Goal: Task Accomplishment & Management: Use online tool/utility

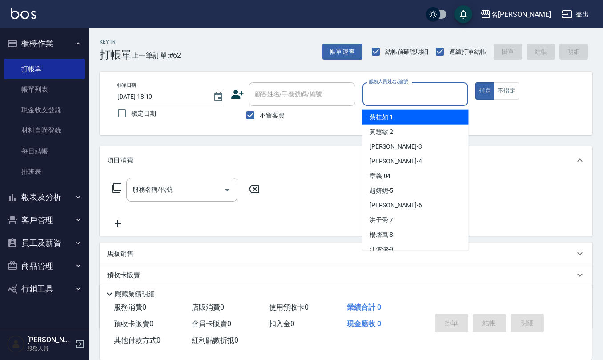
click at [387, 100] on input "服務人員姓名/編號" at bounding box center [415, 94] width 98 height 16
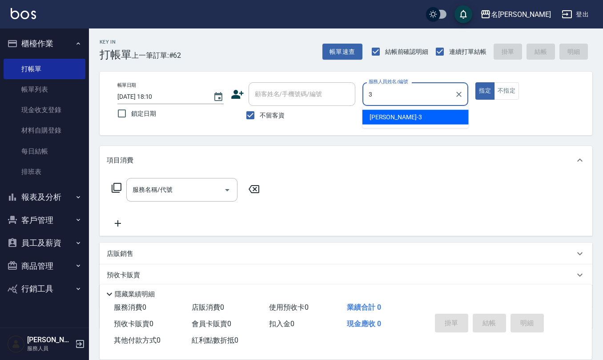
type input "[PERSON_NAME]-3"
type button "true"
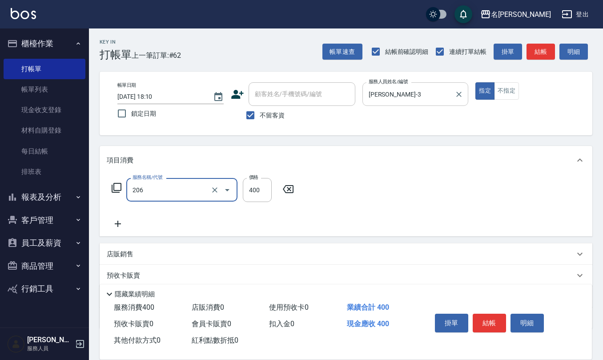
type input "健康洗(206)"
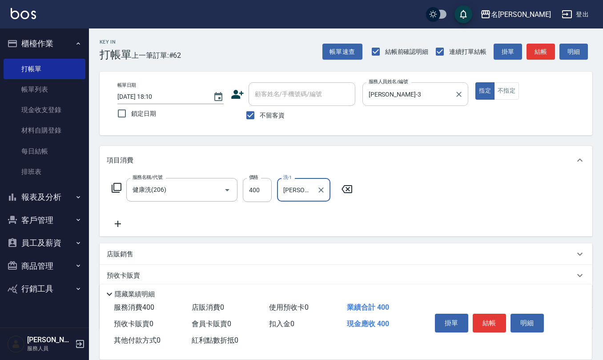
type input "[PERSON_NAME]-26"
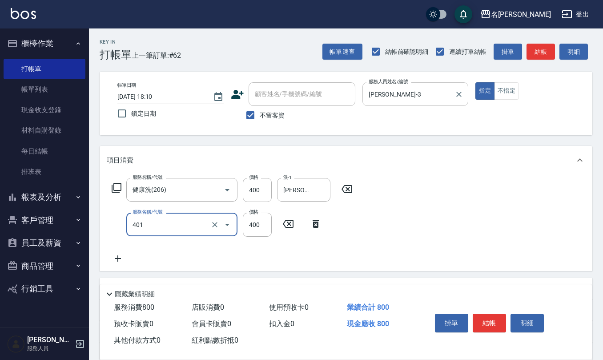
type input "剪髮(401)"
type input "400"
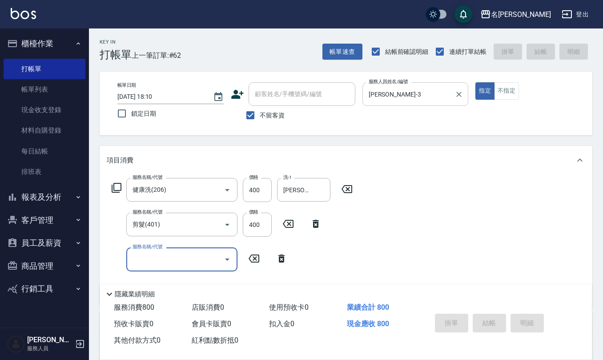
type input "[DATE] 19:49"
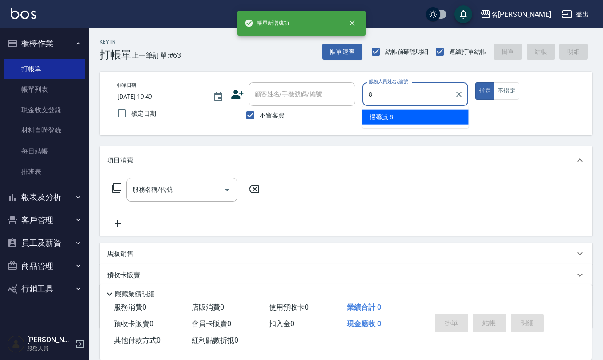
type input "[PERSON_NAME]-8"
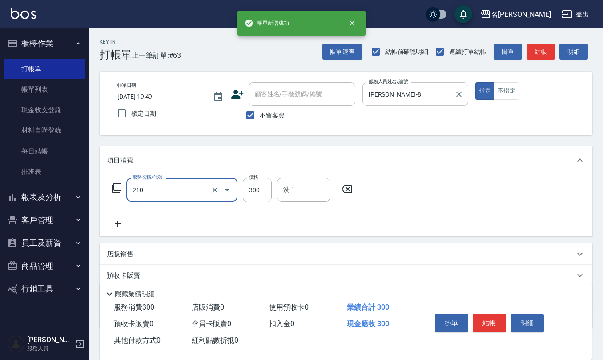
type input "歐娜洗髮精(210)"
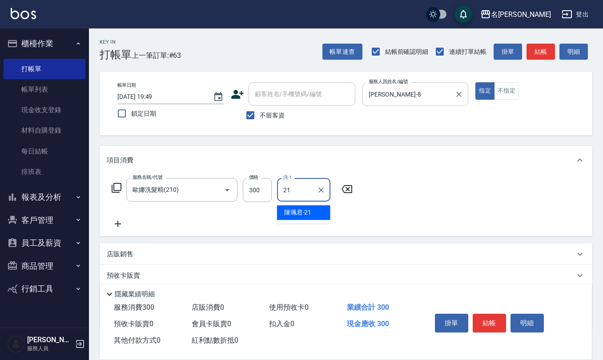
type input "[PERSON_NAME]-21"
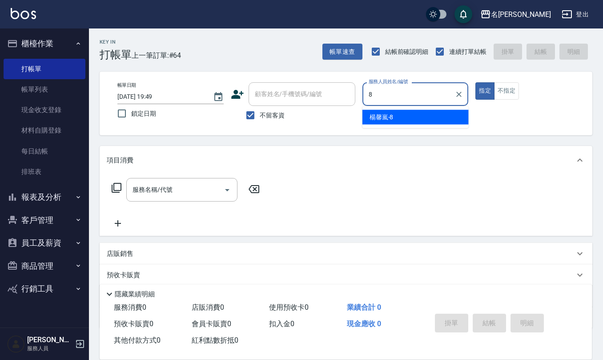
type input "[PERSON_NAME]-8"
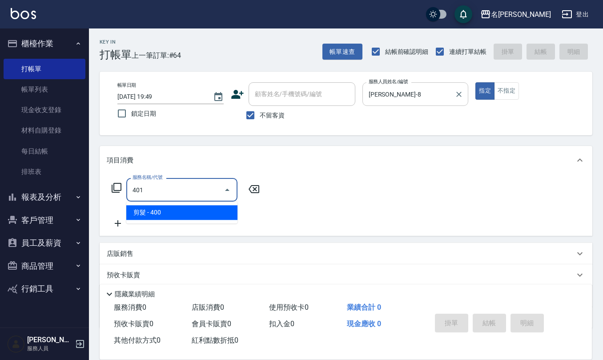
type input "剪髮(401)"
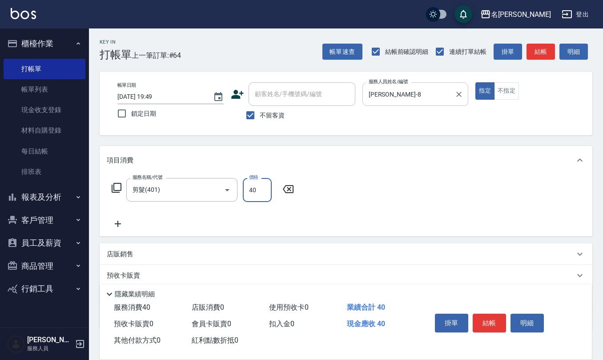
type input "400"
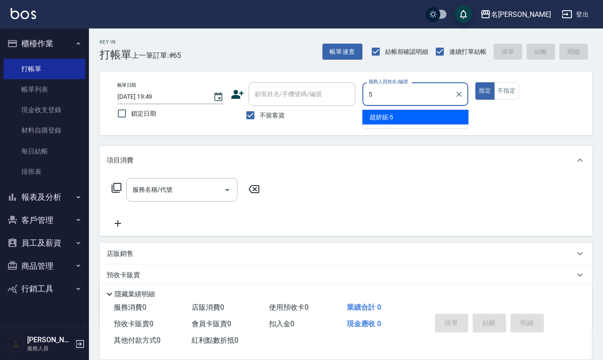
type input "[PERSON_NAME]5"
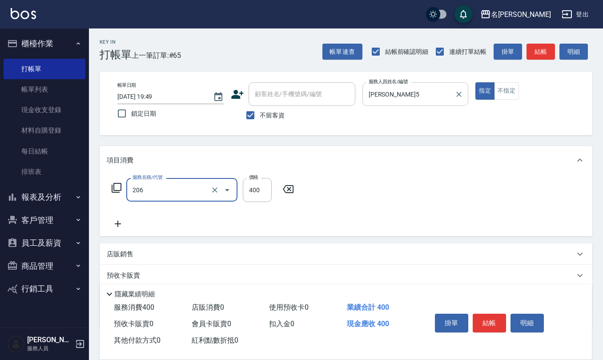
type input "健康洗(206)"
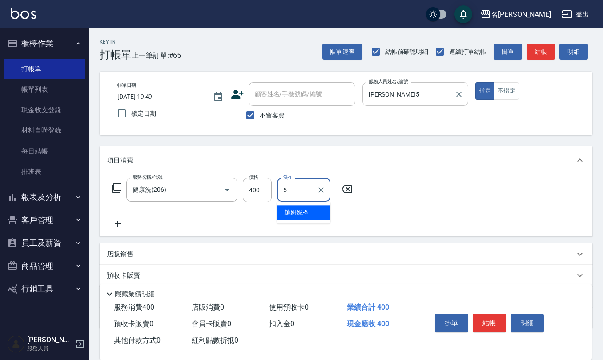
type input "[PERSON_NAME]5"
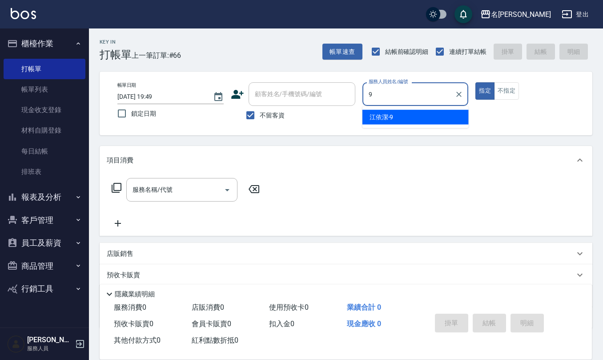
type input "[PERSON_NAME]-9"
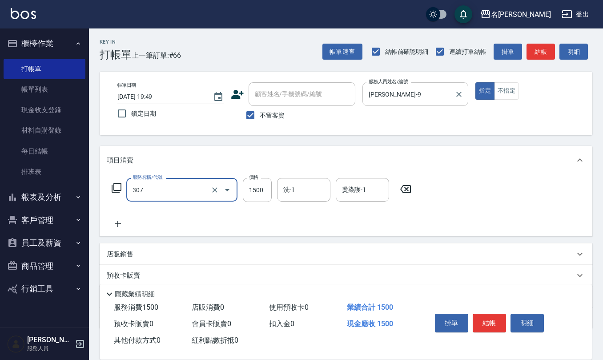
type input "EF麥拉寧燙髮1500(307)"
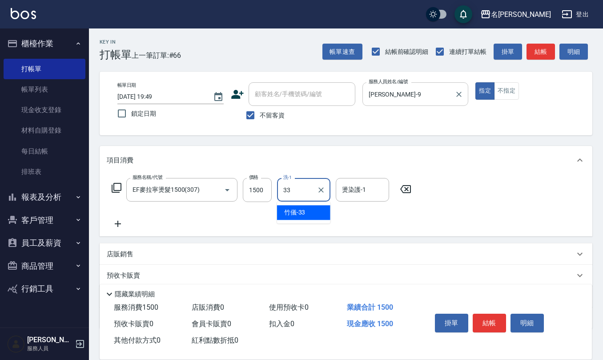
type input "竹儀-33"
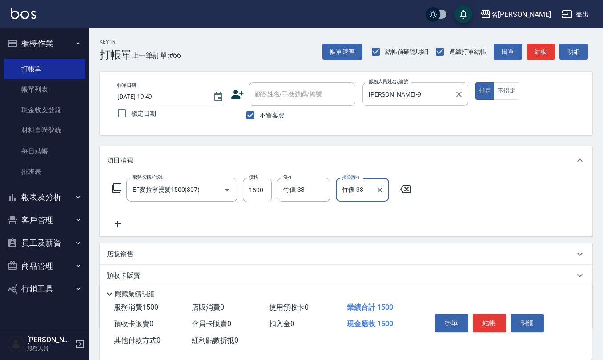
type input "竹儀-33"
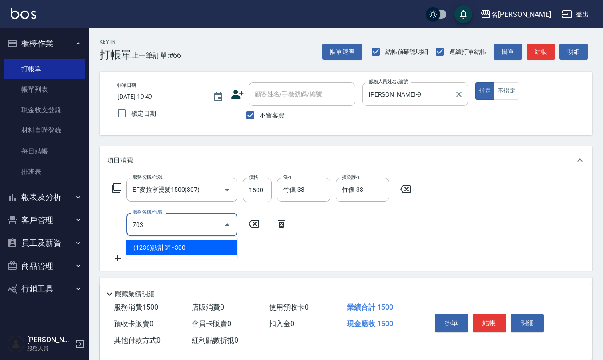
type input "(1236)設計師(703)"
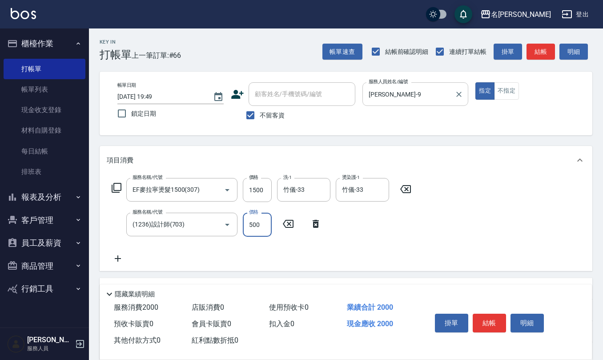
type input "500"
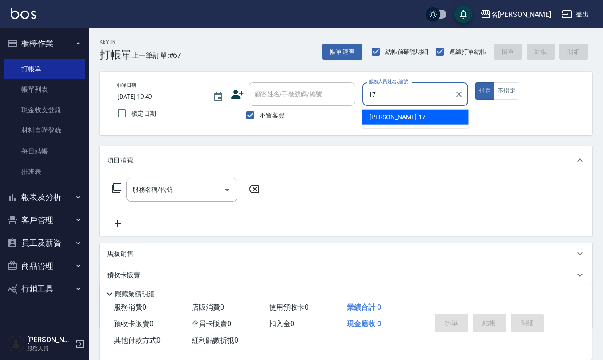
type input "[PERSON_NAME]-17"
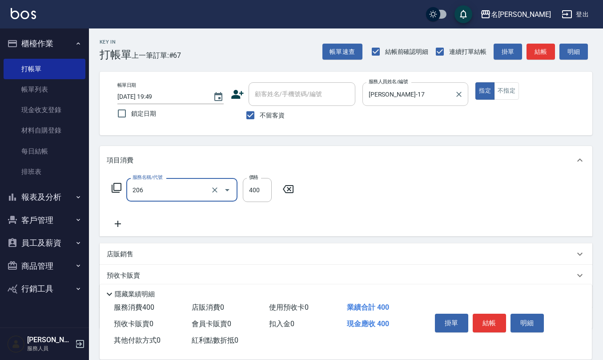
type input "健康洗(206)"
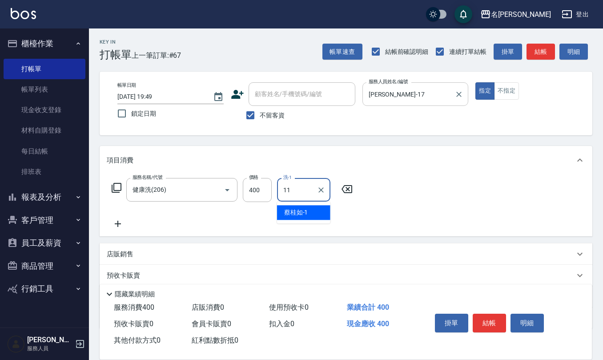
type input "[PERSON_NAME]-11"
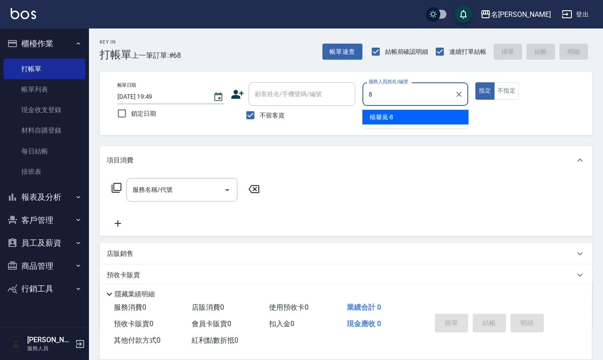
type input "[PERSON_NAME]-8"
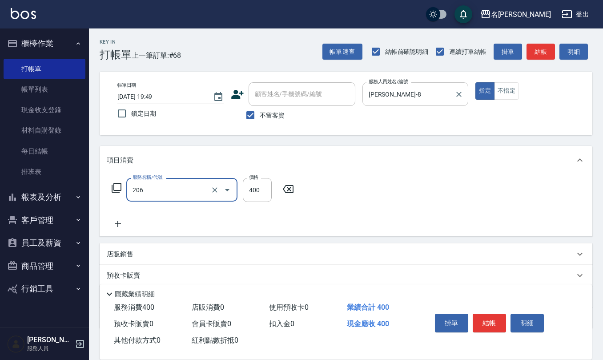
type input "健康洗(206)"
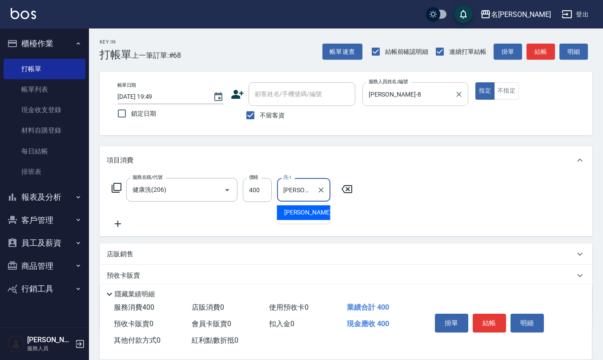
type input "[PERSON_NAME]-26"
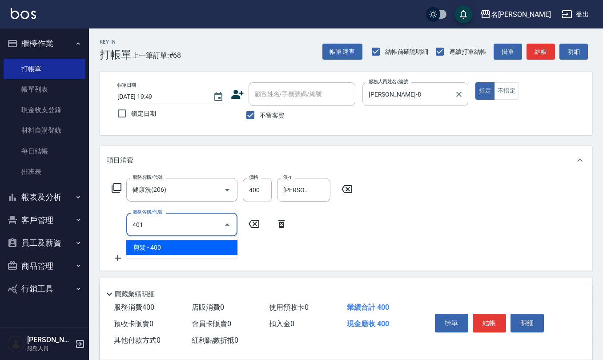
type input "剪髮(401)"
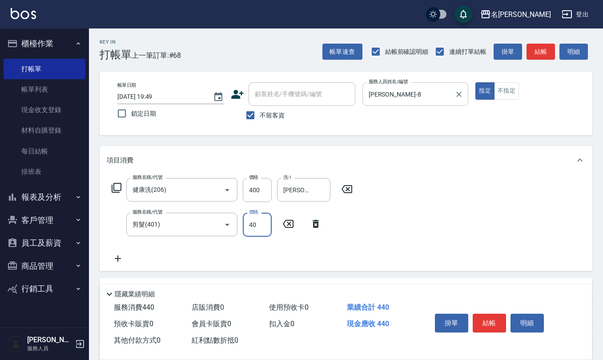
type input "400"
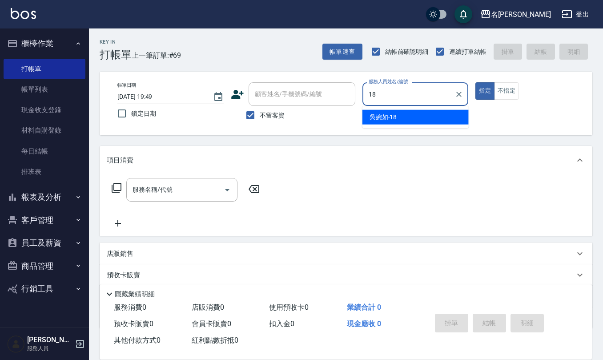
type input "[PERSON_NAME]-18"
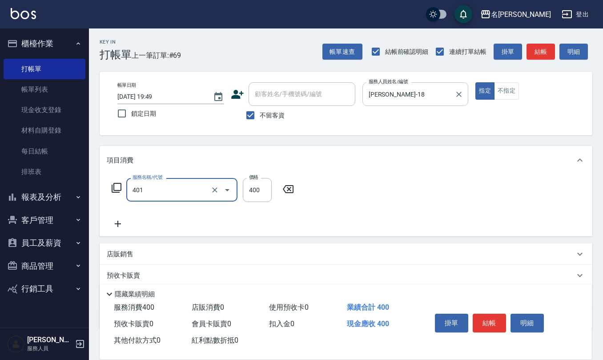
type input "剪髮(401)"
type input "300"
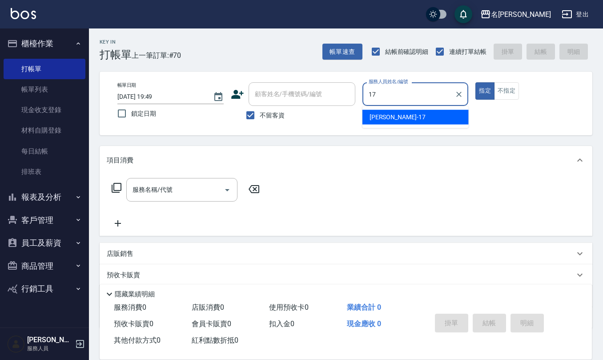
type input "[PERSON_NAME]-17"
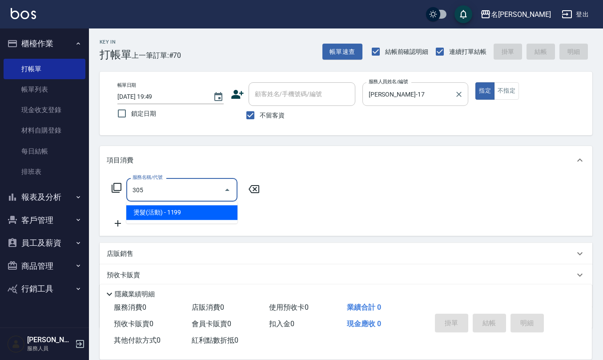
type input "燙髮(活動)(305)"
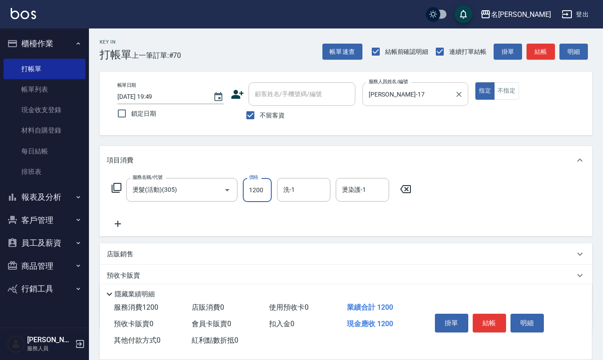
type input "1200"
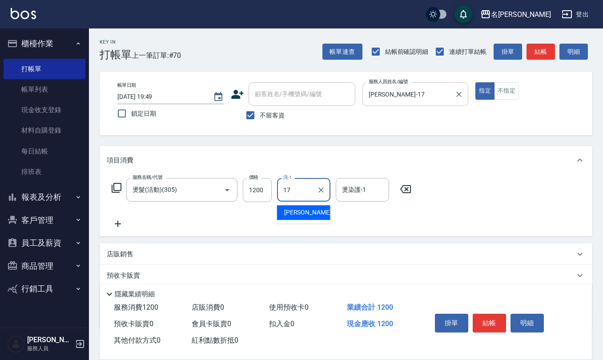
type input "[PERSON_NAME]-17"
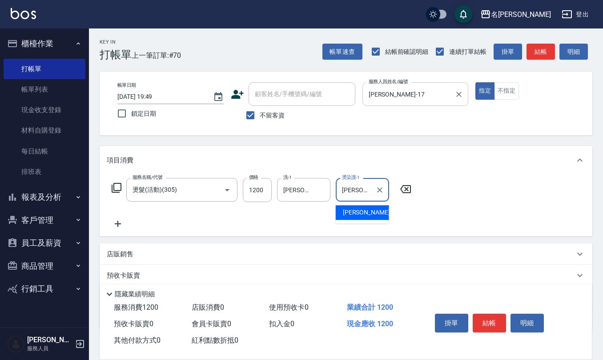
type input "[PERSON_NAME]-17"
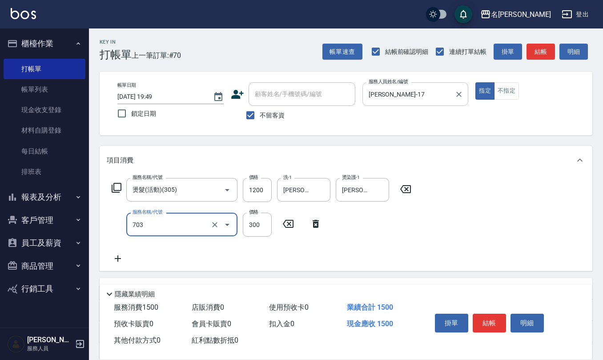
type input "(1236)設計師(703)"
type input "300"
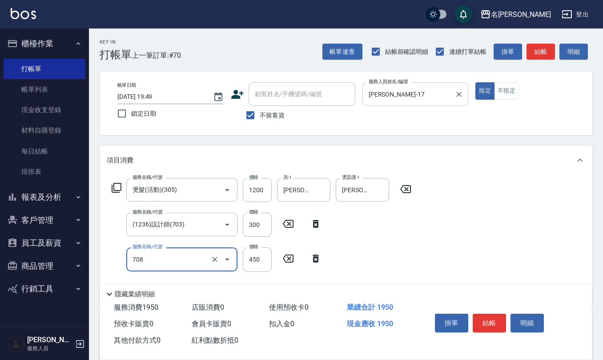
type input "松島舞鶴450(708)"
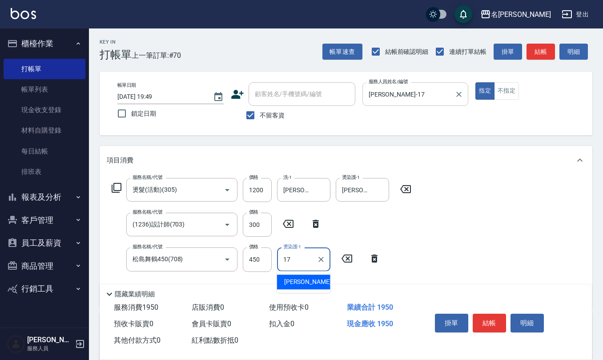
type input "[PERSON_NAME]-17"
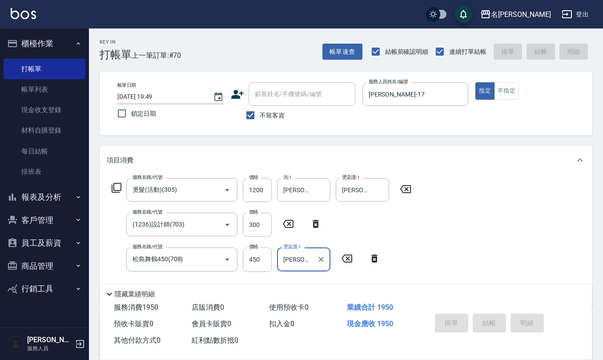
type input "[DATE] 19:50"
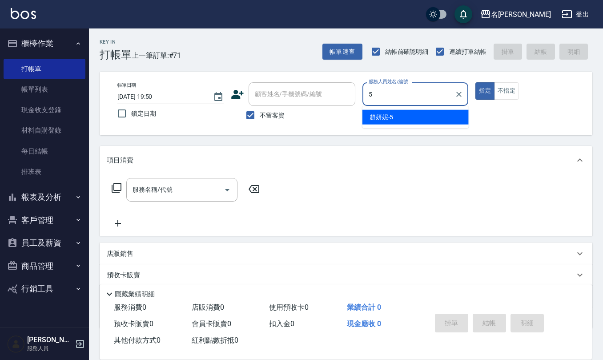
type input "[PERSON_NAME]5"
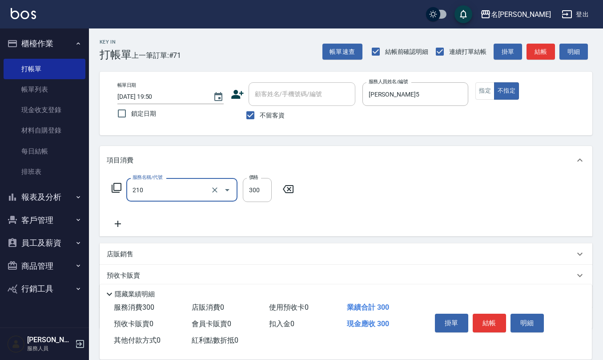
type input "歐娜洗髮精(210)"
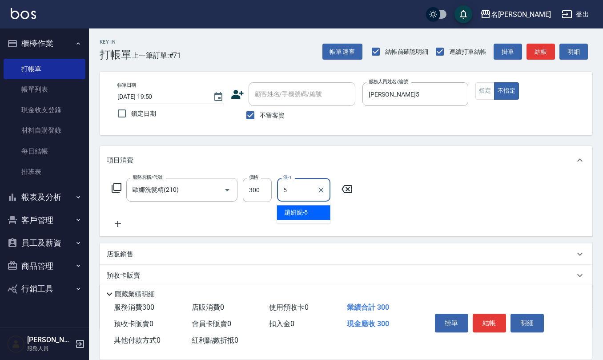
type input "[PERSON_NAME]5"
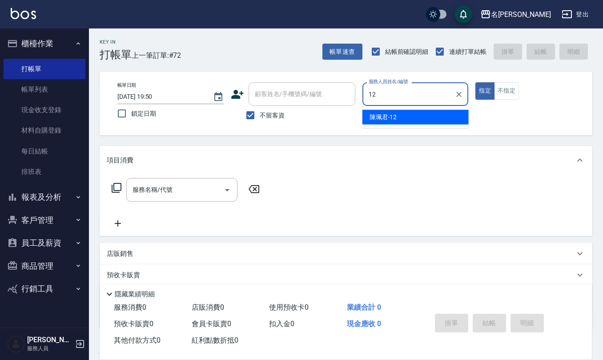
type input "[PERSON_NAME]-12"
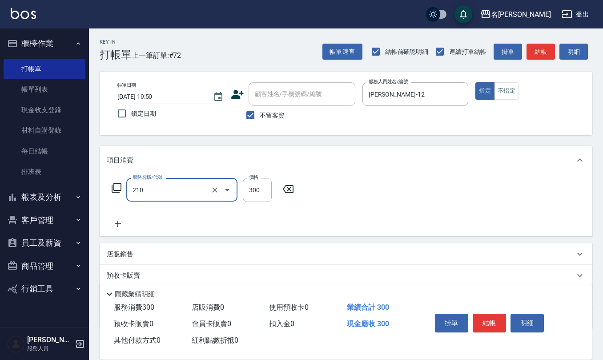
type input "歐娜洗髮精(210)"
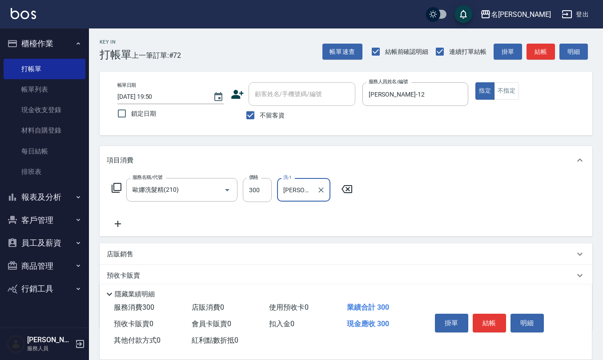
type input "[PERSON_NAME]-28"
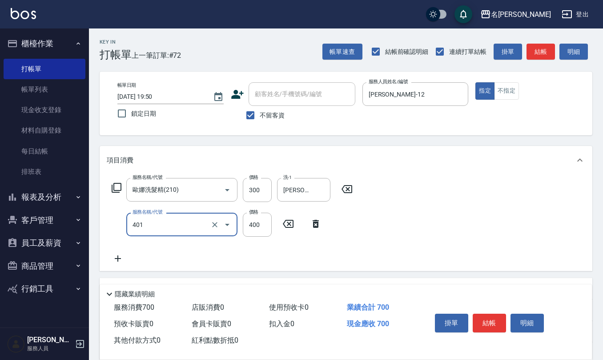
type input "剪髮(401)"
type input "200"
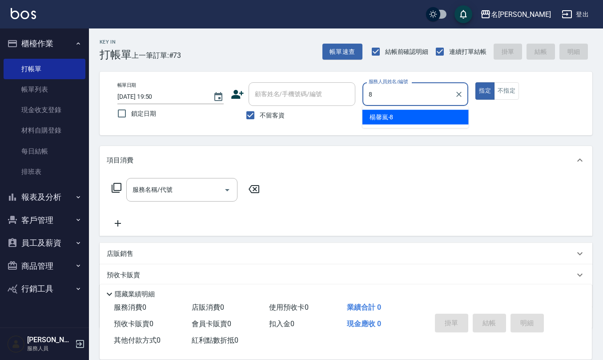
type input "[PERSON_NAME]-8"
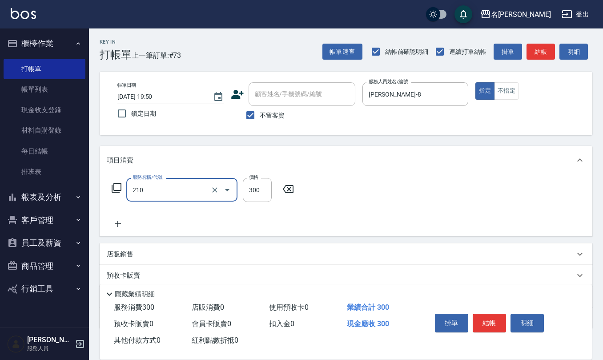
type input "歐娜洗髮精(210)"
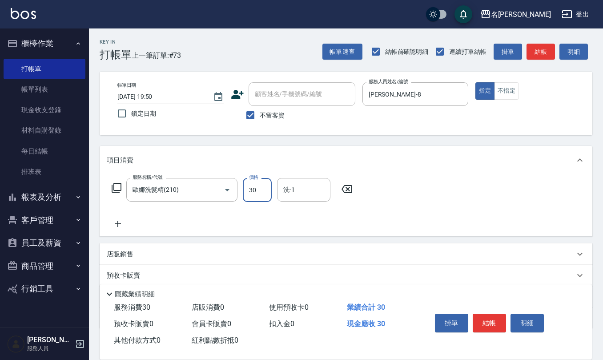
type input "300"
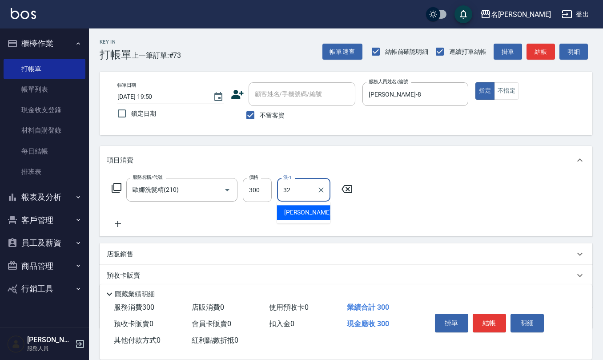
type input "[PERSON_NAME]-32"
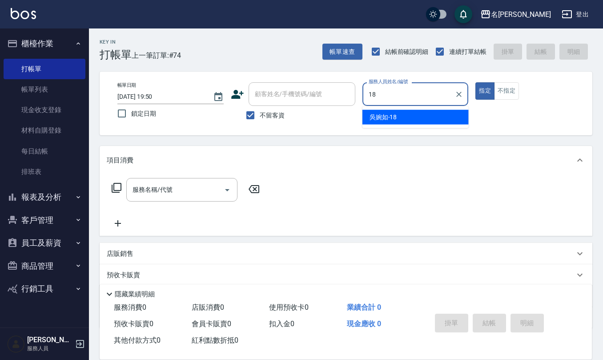
type input "[PERSON_NAME]-18"
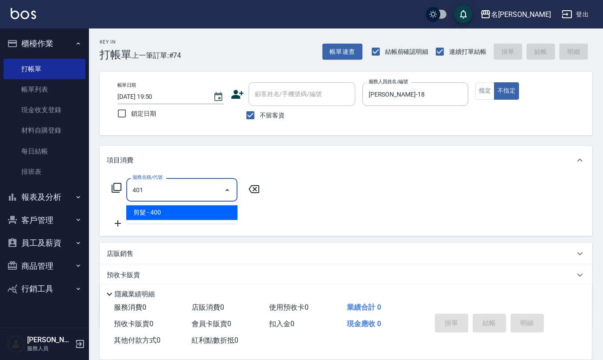
type input "剪髮(401)"
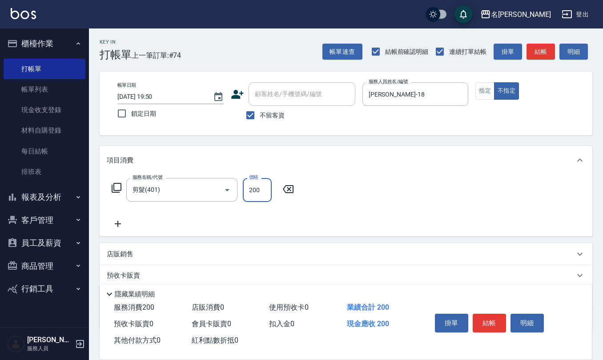
type input "200"
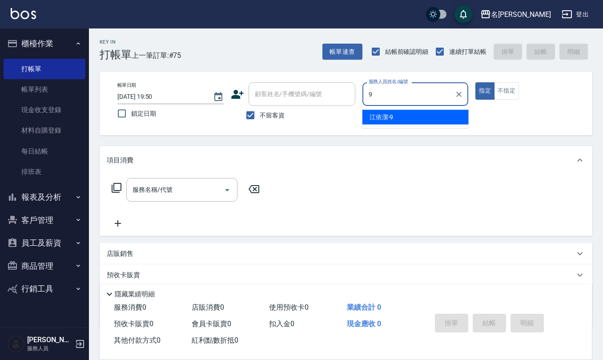
type input "[PERSON_NAME]-9"
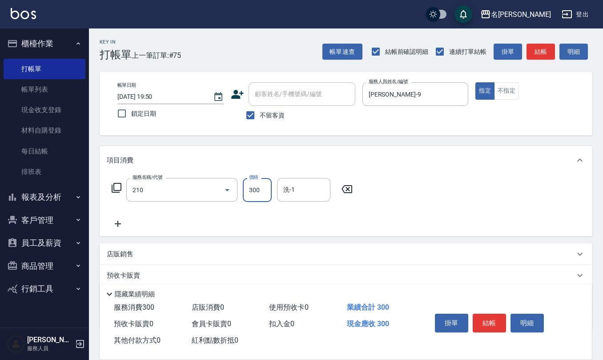
type input "歐娜洗髮精(210)"
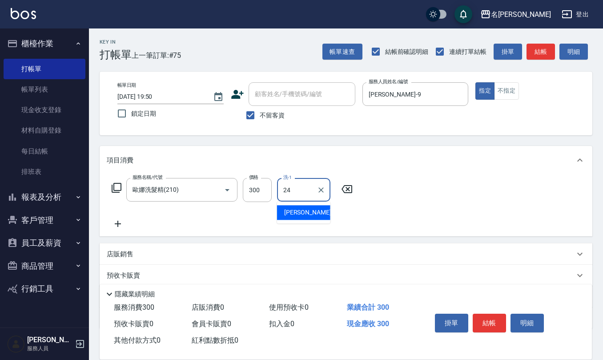
type input "[PERSON_NAME]-24"
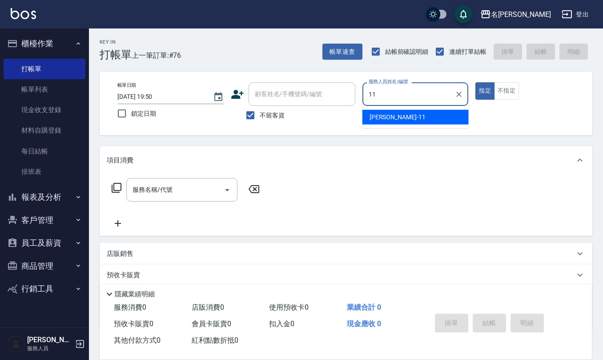
type input "[PERSON_NAME]-11"
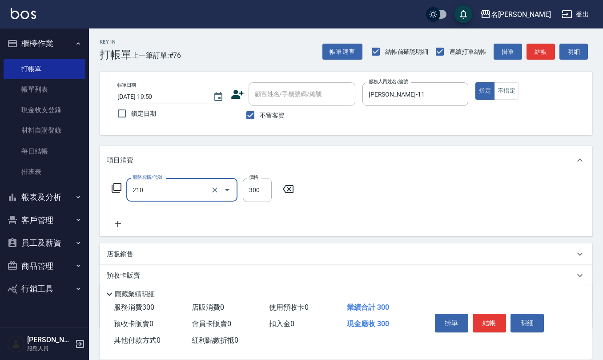
type input "歐娜洗髮精(210)"
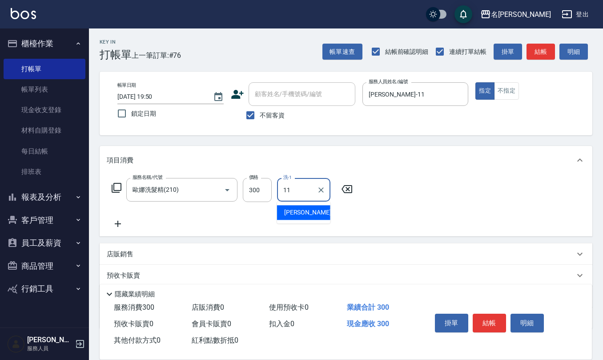
type input "[PERSON_NAME]-11"
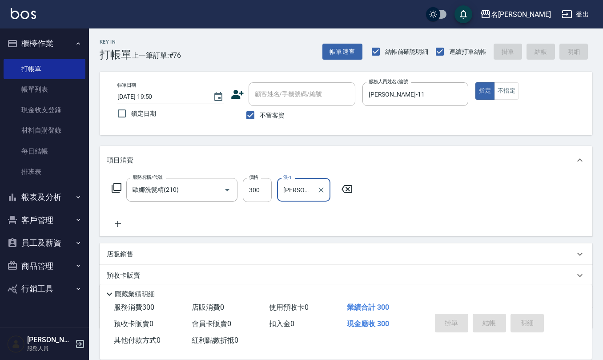
type input "[DATE] 19:51"
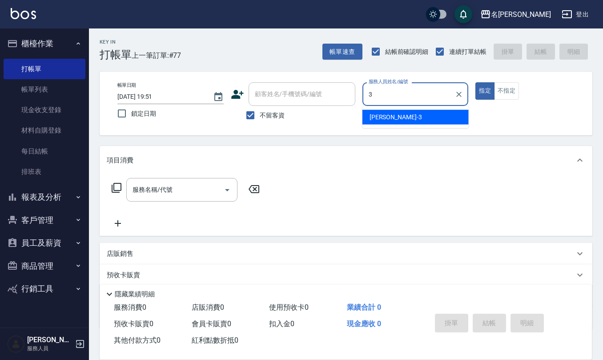
type input "[PERSON_NAME]-3"
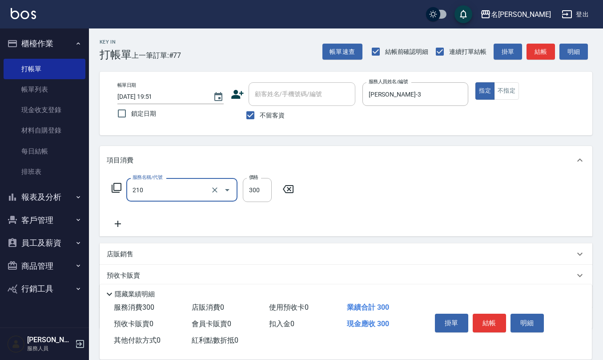
type input "歐娜洗髮精(210)"
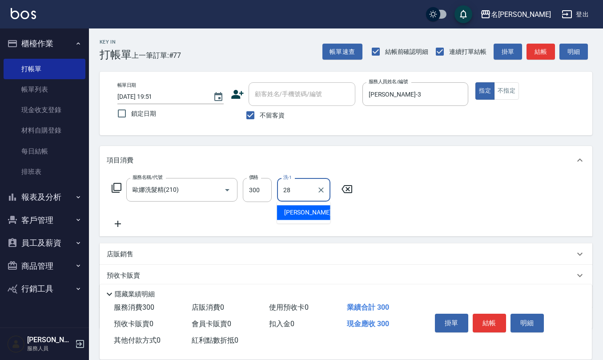
type input "[PERSON_NAME]-28"
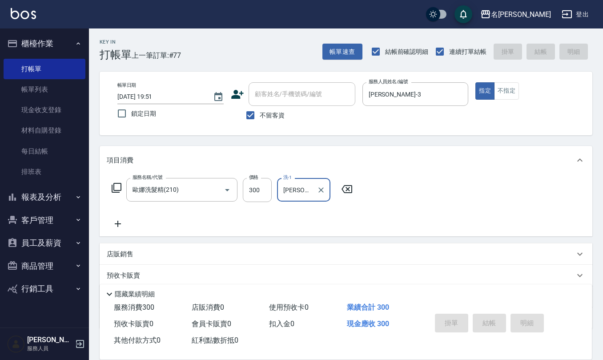
type input "[DATE] 19:52"
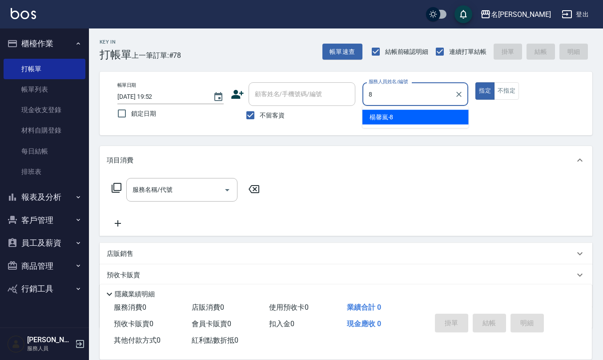
type input "[PERSON_NAME]-8"
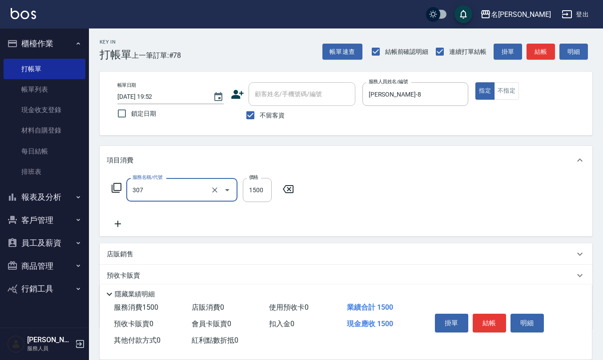
type input "EF麥拉寧燙髮1500(307)"
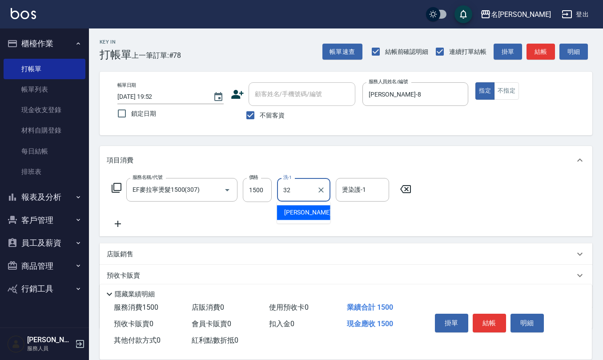
type input "[PERSON_NAME]-32"
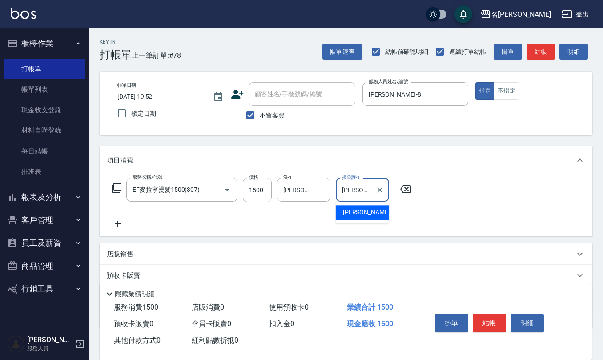
type input "[PERSON_NAME]-32"
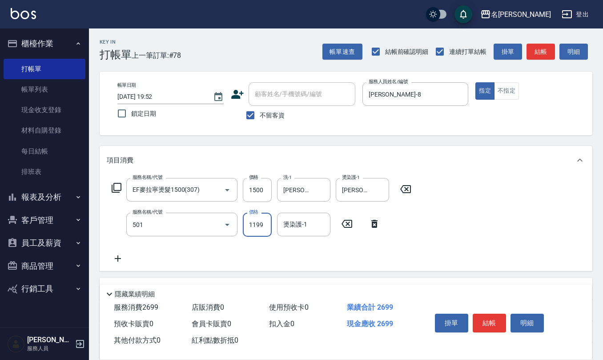
type input "染髮(501)"
type input "1500"
type input "[PERSON_NAME]-32"
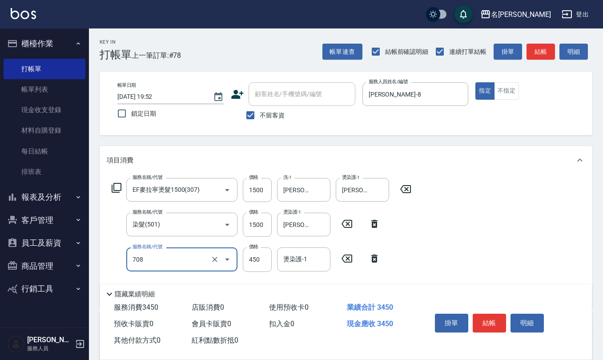
type input "松島舞鶴450(708)"
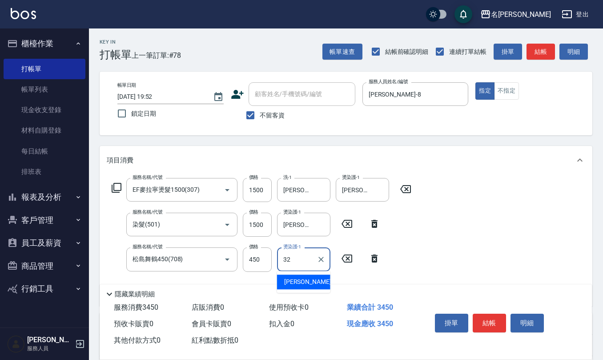
type input "[PERSON_NAME]-32"
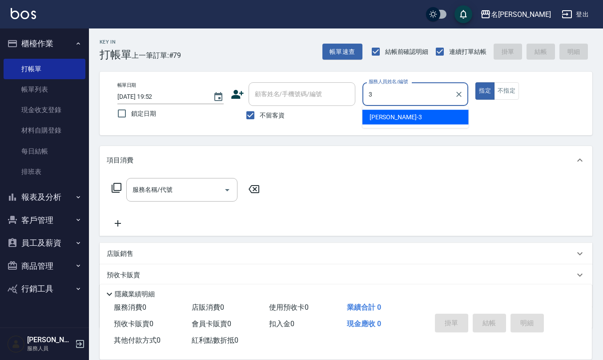
type input "[PERSON_NAME]-3"
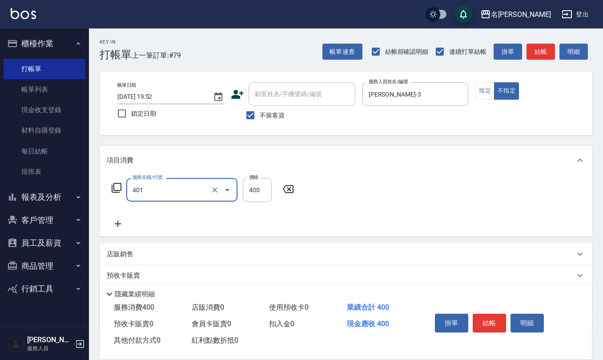
type input "剪髮(401)"
type input "200"
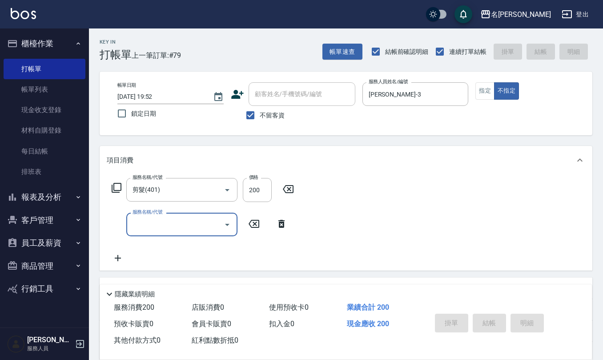
type input "[DATE] 19:53"
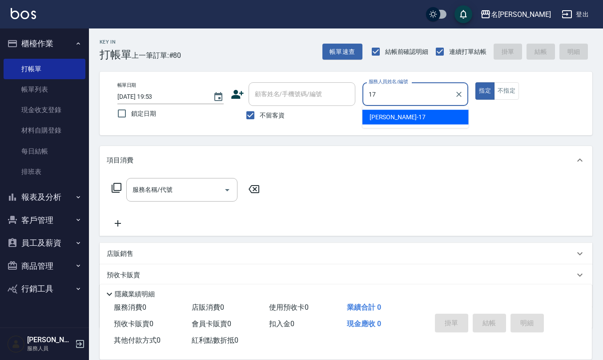
type input "[PERSON_NAME]-17"
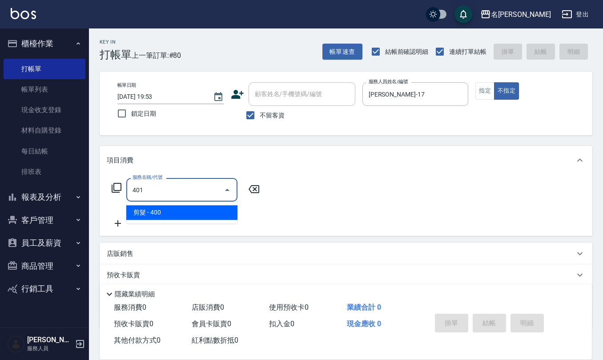
type input "剪髮(401)"
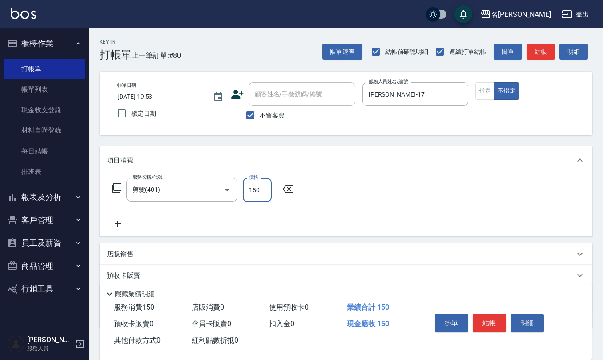
type input "150"
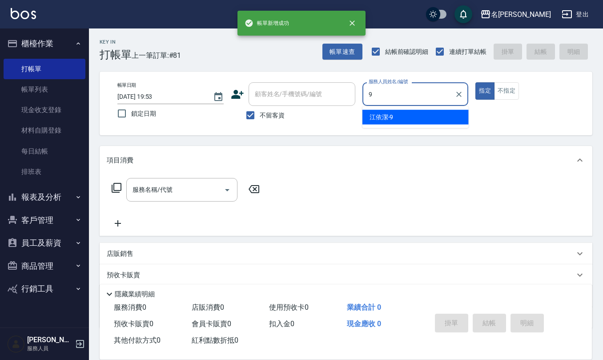
type input "[PERSON_NAME]-9"
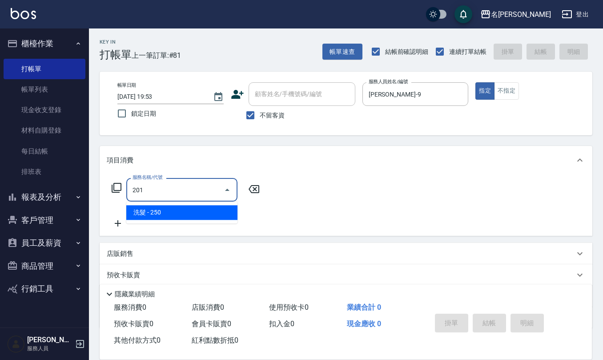
type input "洗髮(201)"
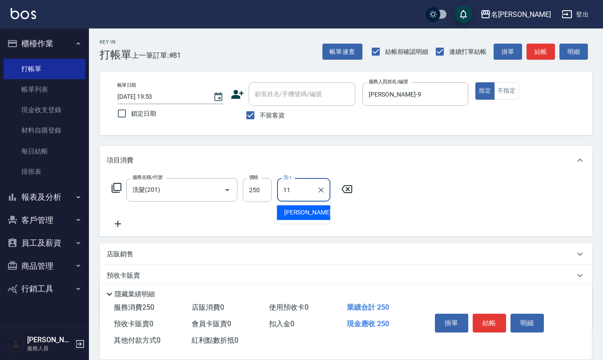
type input "[PERSON_NAME]-11"
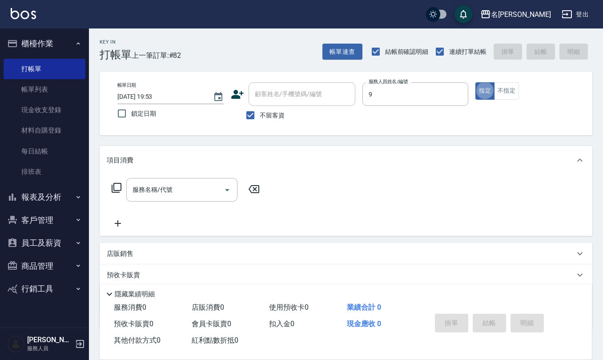
type input "[PERSON_NAME]-9"
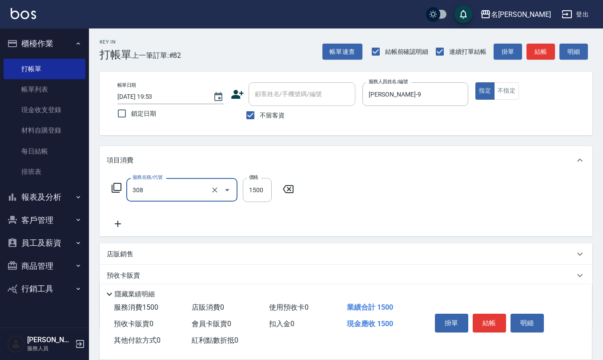
type input "效能離子燙1500(308)"
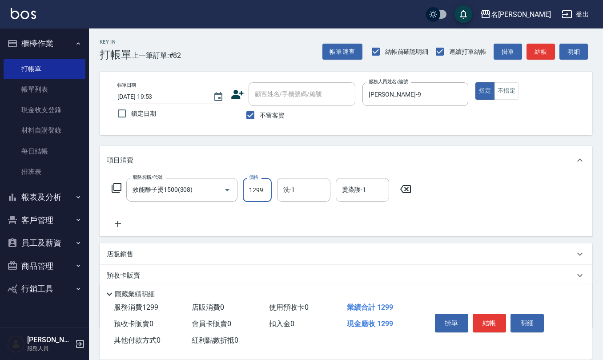
type input "1299"
type input "[PERSON_NAME]-28"
click at [249, 115] on input "不留客資" at bounding box center [250, 115] width 19 height 19
checkbox input "false"
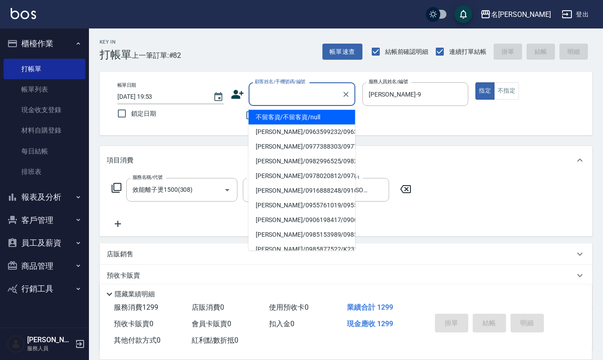
click at [287, 96] on input "顧客姓名/手機號碼/編號" at bounding box center [294, 94] width 85 height 16
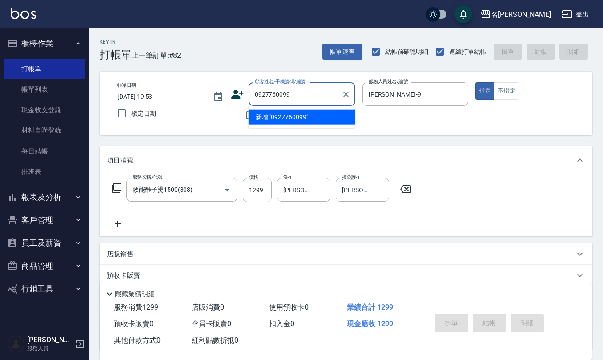
drag, startPoint x: 295, startPoint y: 86, endPoint x: 196, endPoint y: 93, distance: 98.9
click at [210, 95] on div "帳單日期 [DATE] 19:53 鎖定日期 顧客姓名/手機號碼/編號 0927760099 顧客姓名/手機號碼/編號 不留客資 服務人員姓名/編號 [PER…" at bounding box center [345, 103] width 471 height 42
type input "0927760099"
click at [236, 98] on icon at bounding box center [237, 94] width 12 height 9
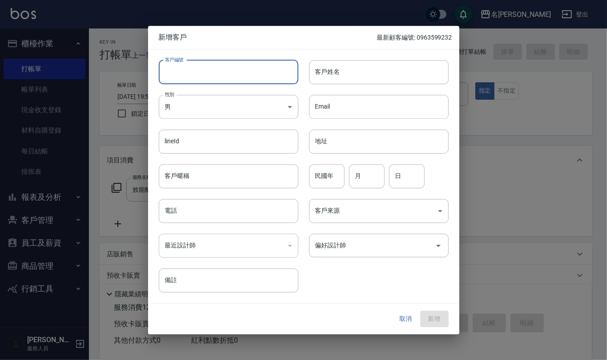
click at [244, 77] on input "客戶編號" at bounding box center [229, 72] width 140 height 24
paste input "0927760099"
type input "0927760099"
click at [208, 210] on input "電話" at bounding box center [229, 211] width 140 height 24
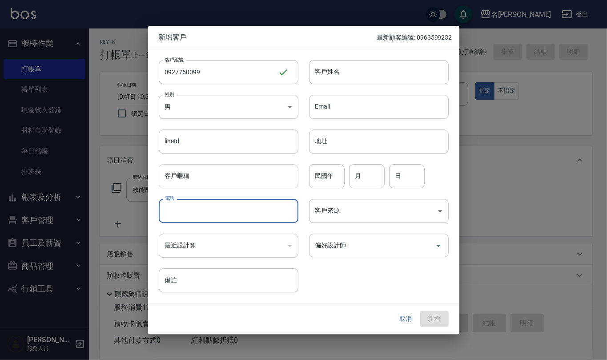
paste input "0927760099"
type input "0927760099"
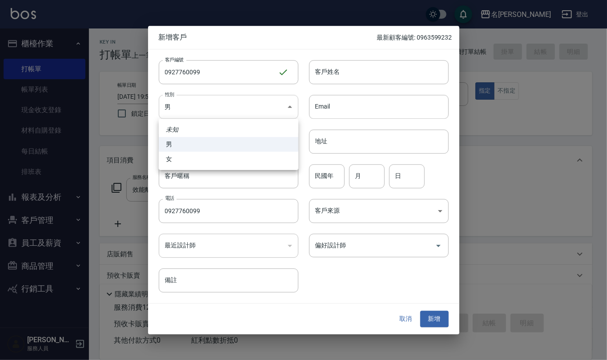
click at [232, 102] on body "名留仁二 登出 櫃檯作業 打帳單 帳單列表 現金收支登錄 材料自購登錄 每日結帳 排班表 報表及分析 報表目錄 店家區間累計表 店家日報表 互助日報表 互助月…" at bounding box center [303, 216] width 607 height 433
click at [219, 156] on li "女" at bounding box center [229, 159] width 140 height 15
type input "[DEMOGRAPHIC_DATA]"
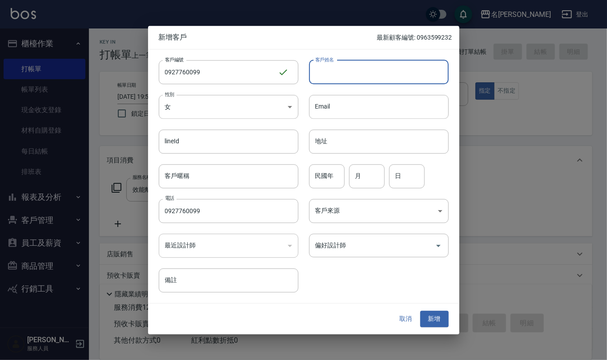
click at [337, 80] on input "客戶姓名" at bounding box center [379, 72] width 140 height 24
type input "[PERSON_NAME]"
click at [333, 146] on input "地址" at bounding box center [379, 141] width 140 height 24
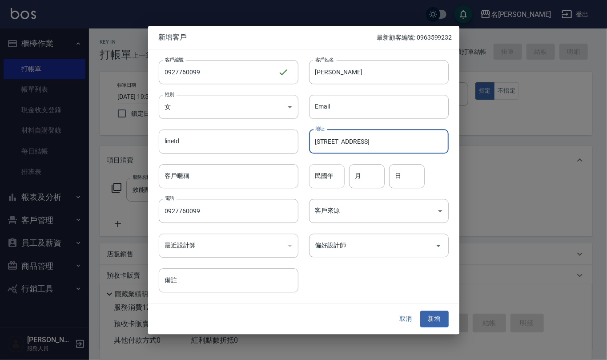
type input "[STREET_ADDRESS]"
click at [325, 181] on input "民國年" at bounding box center [327, 176] width 36 height 24
type input "66"
type input "5"
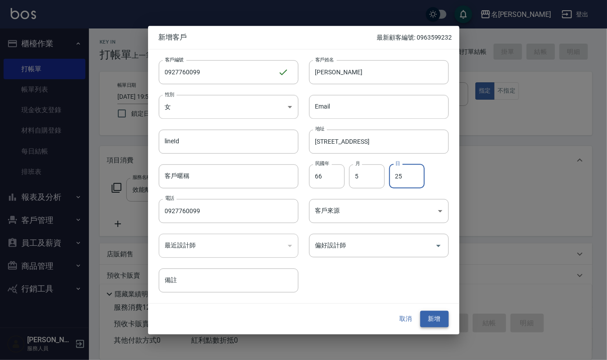
type input "25"
click at [430, 318] on button "新增" at bounding box center [434, 319] width 28 height 16
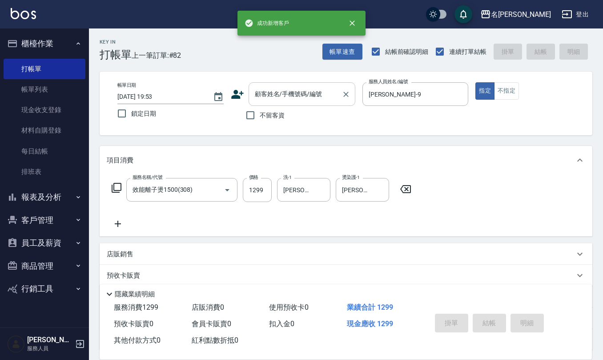
click at [292, 92] on input "顧客姓名/手機號碼/編號" at bounding box center [294, 94] width 85 height 16
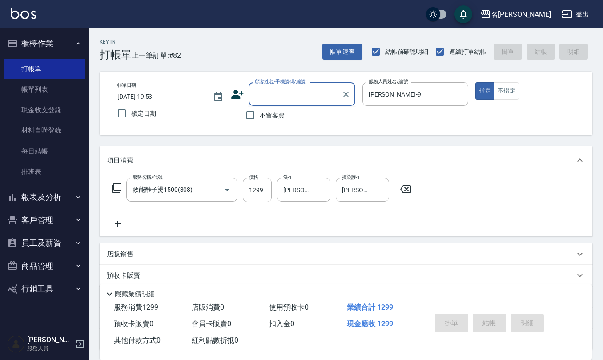
paste input "0927760099"
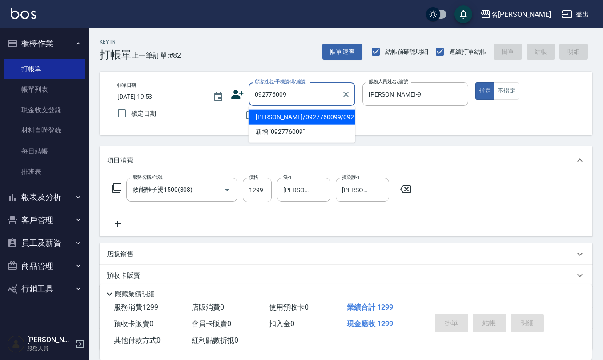
type input "[PERSON_NAME]/0927760099/0927760099"
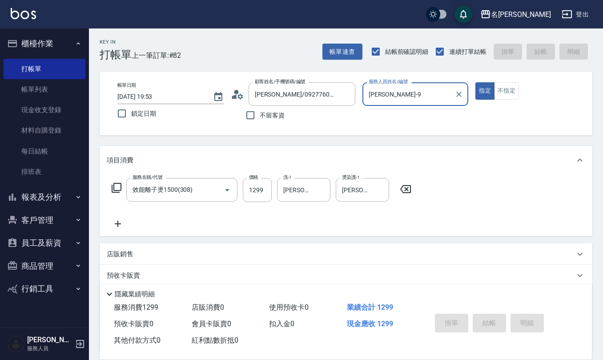
type input "[DATE] 19:54"
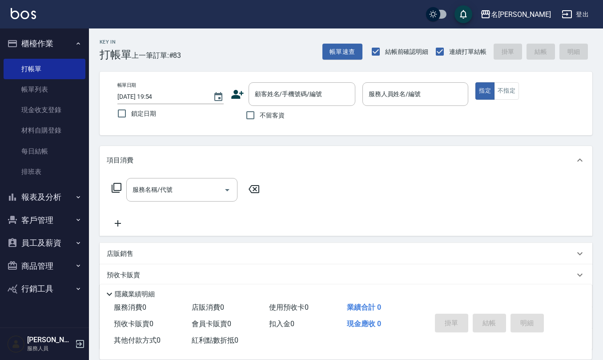
click at [273, 119] on span "不留客資" at bounding box center [272, 115] width 25 height 9
click at [260, 119] on input "不留客資" at bounding box center [250, 115] width 19 height 19
checkbox input "true"
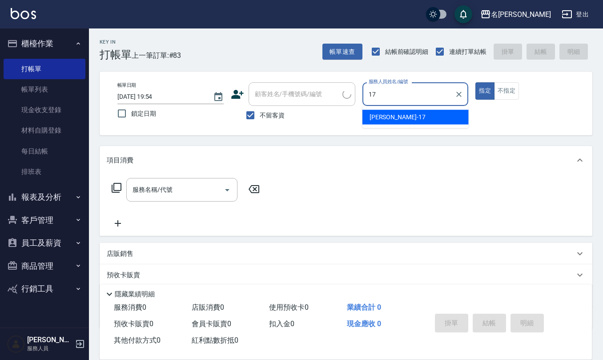
type input "[PERSON_NAME]-17"
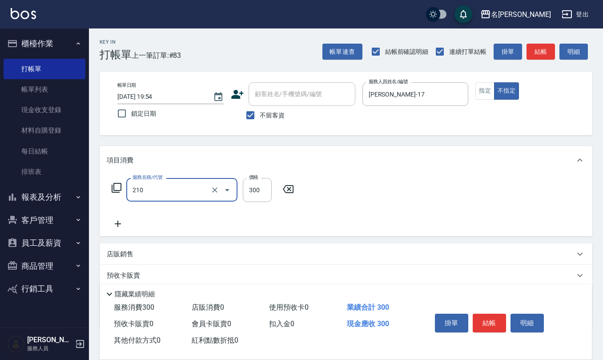
type input "歐娜洗髮精(210)"
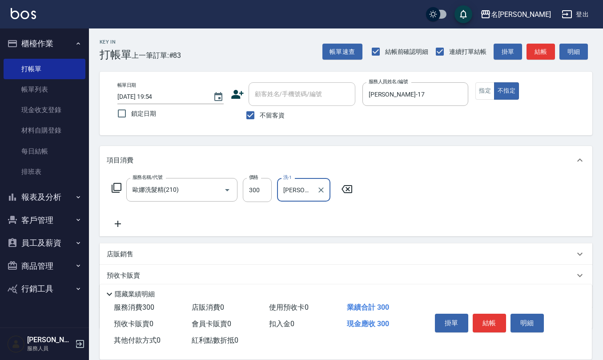
type input "[PERSON_NAME]-24"
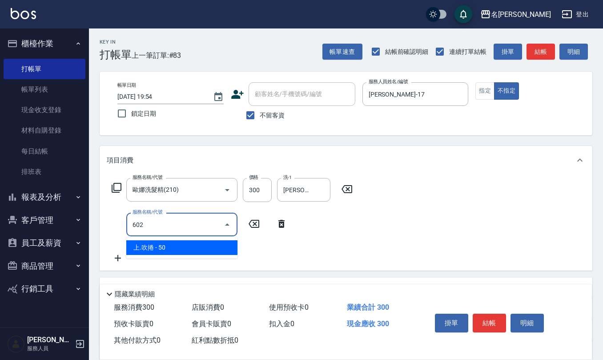
type input "上.吹捲(602)"
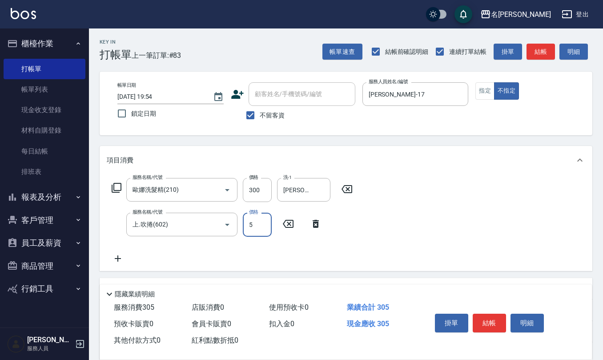
type input "50"
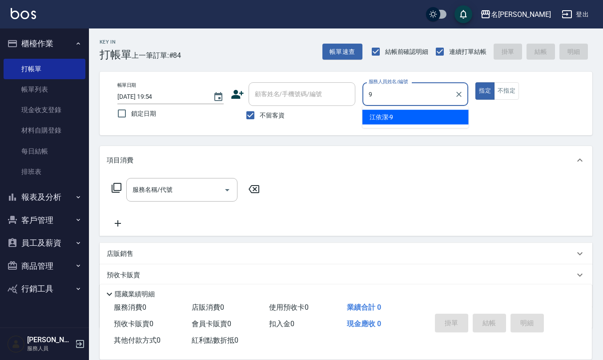
type input "[PERSON_NAME]-9"
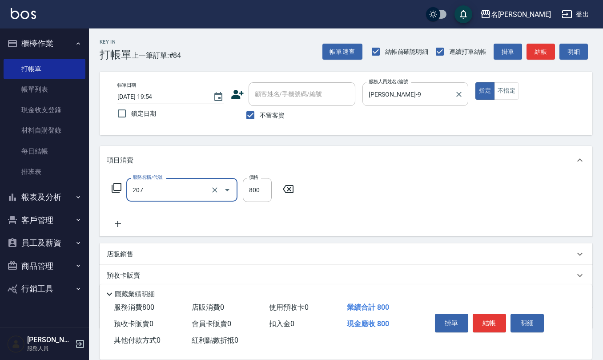
type input "清潔洗(207)"
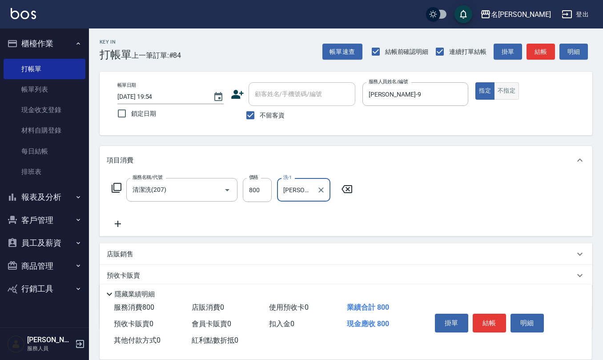
type input "[PERSON_NAME]-24"
click at [505, 94] on button "不指定" at bounding box center [506, 90] width 25 height 17
type button "false"
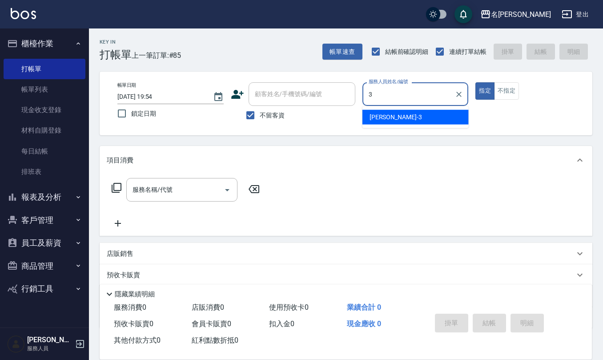
type input "[PERSON_NAME]-3"
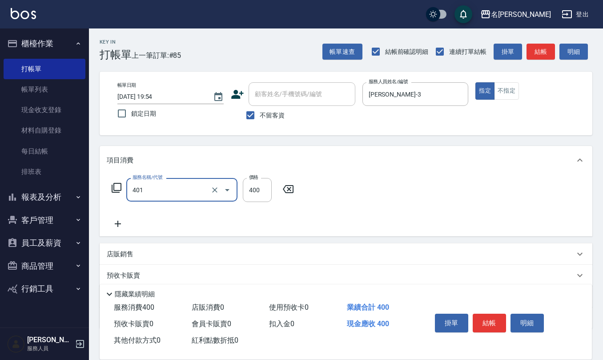
type input "剪髮(401)"
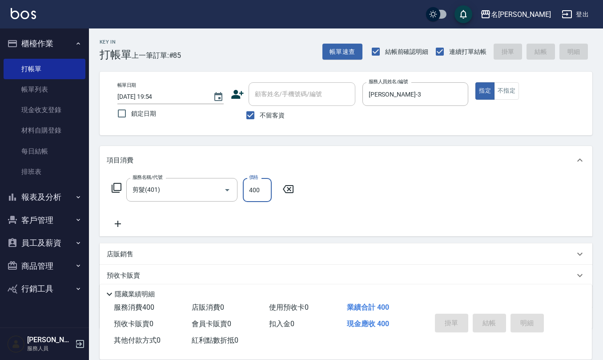
type input "[DATE] 19:55"
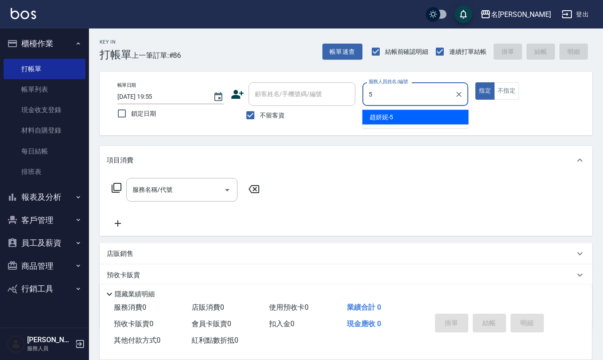
type input "[PERSON_NAME]5"
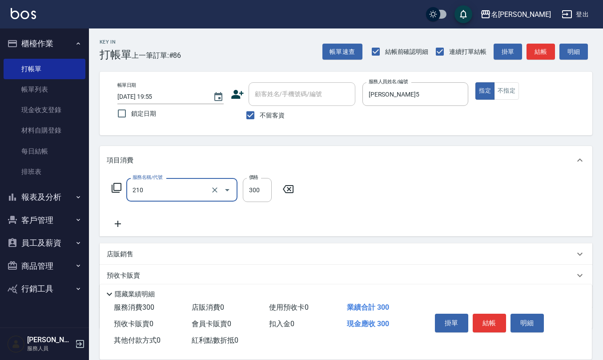
type input "歐娜洗髮精(210)"
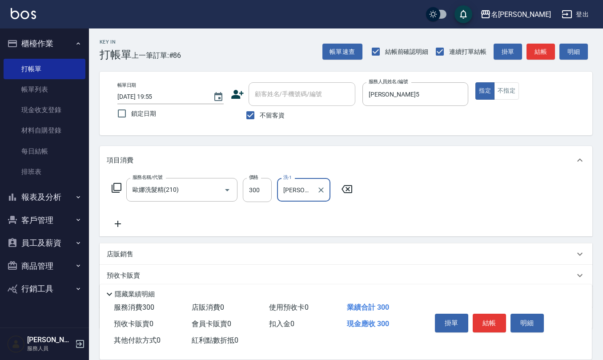
type input "[PERSON_NAME]5"
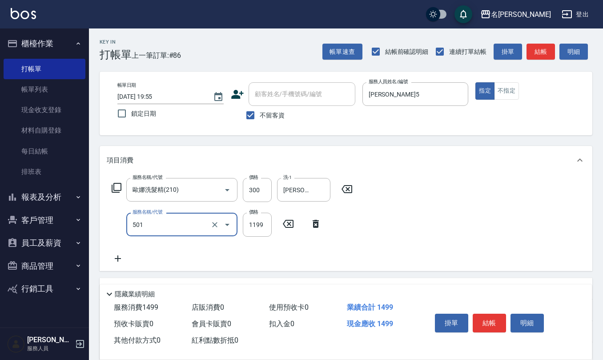
type input "染髮(501)"
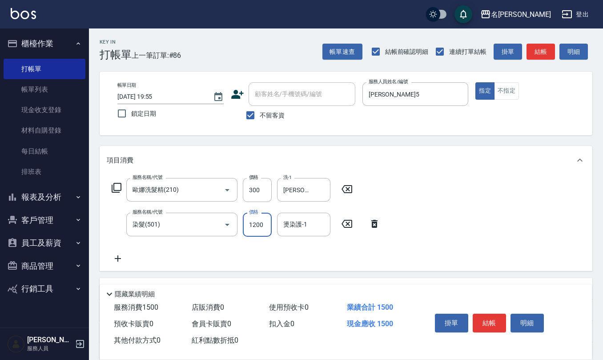
type input "1200"
type input "[PERSON_NAME]5"
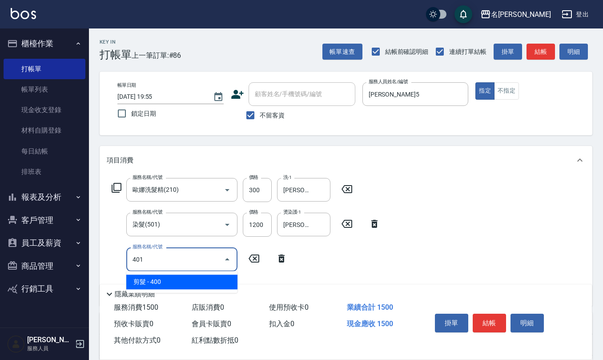
type input "剪髮(401)"
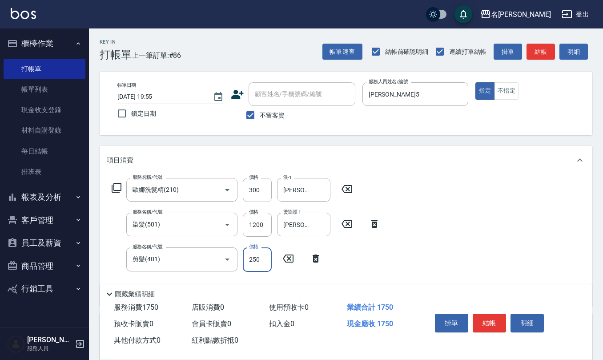
type input "250"
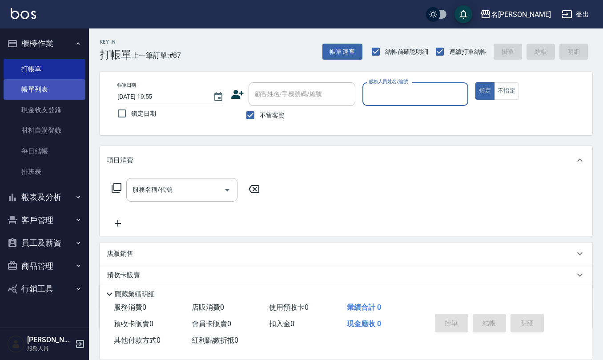
click at [50, 91] on link "帳單列表" at bounding box center [45, 89] width 82 height 20
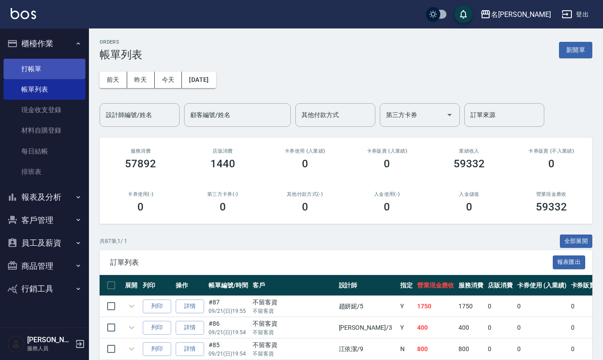
click at [48, 75] on link "打帳單" at bounding box center [45, 69] width 82 height 20
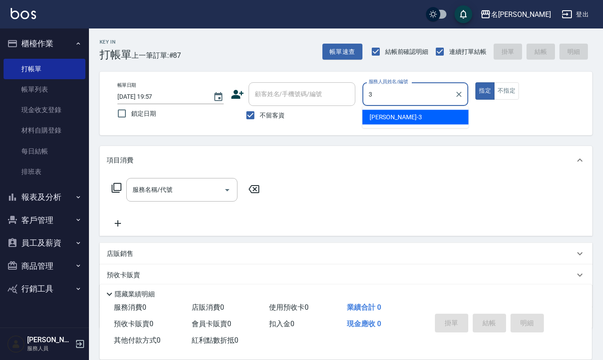
type input "[PERSON_NAME]-3"
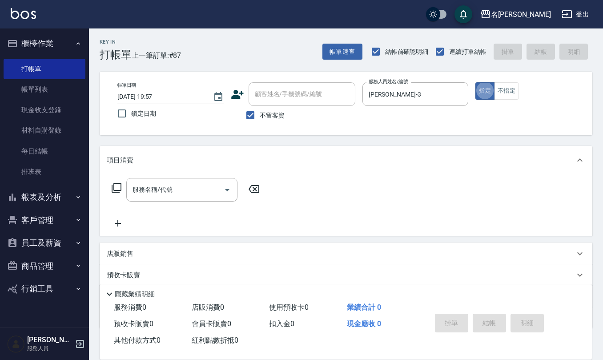
type button "true"
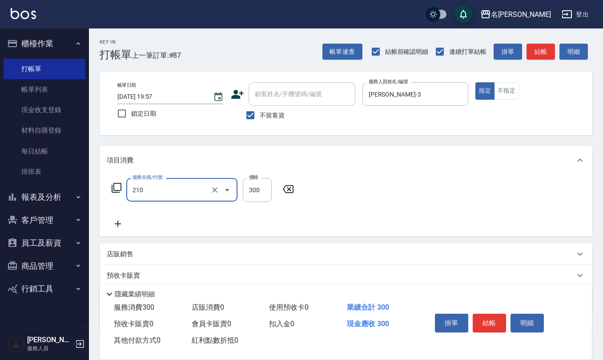
type input "歐娜洗髮精(210)"
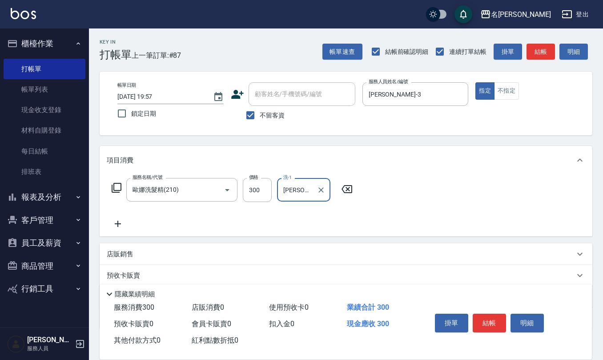
type input "[PERSON_NAME]-26"
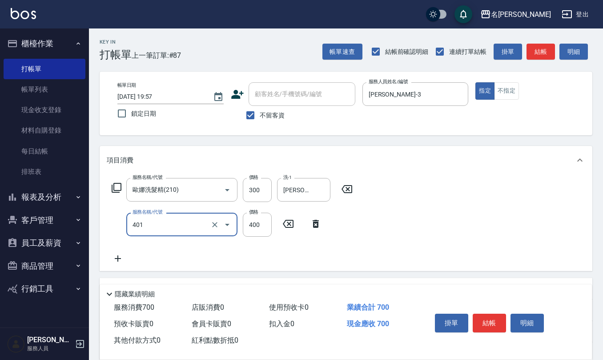
type input "剪髮(401)"
type input "400"
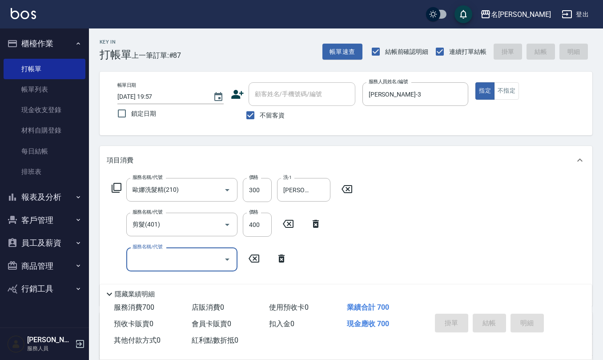
type input "[DATE] 20:03"
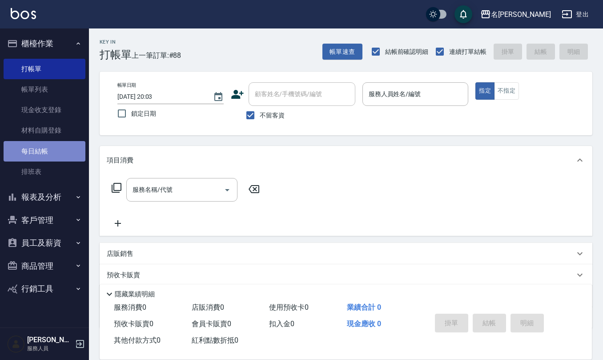
click at [35, 151] on link "每日結帳" at bounding box center [45, 151] width 82 height 20
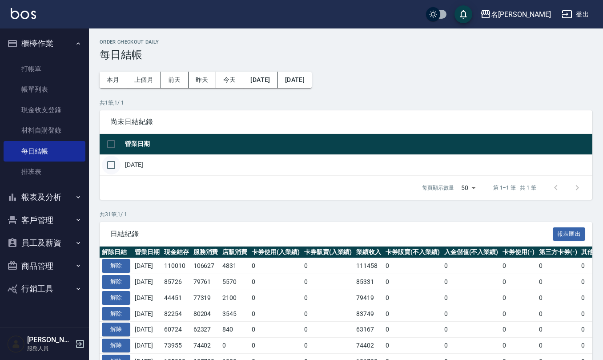
click at [111, 169] on input "checkbox" at bounding box center [111, 165] width 19 height 19
checkbox input "true"
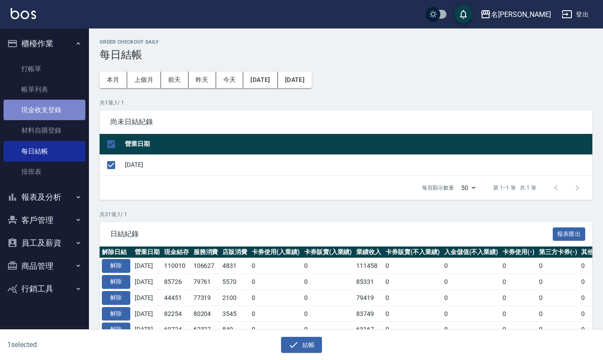
click at [47, 111] on link "現金收支登錄" at bounding box center [45, 110] width 82 height 20
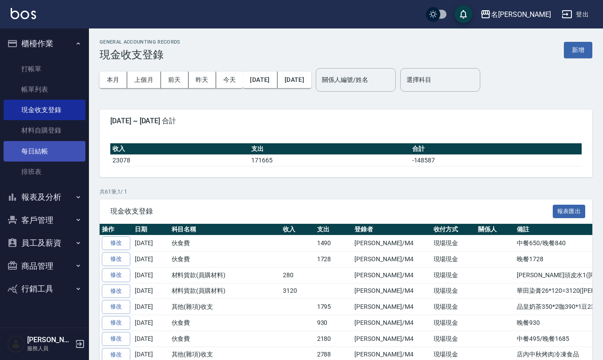
click at [30, 153] on link "每日結帳" at bounding box center [45, 151] width 82 height 20
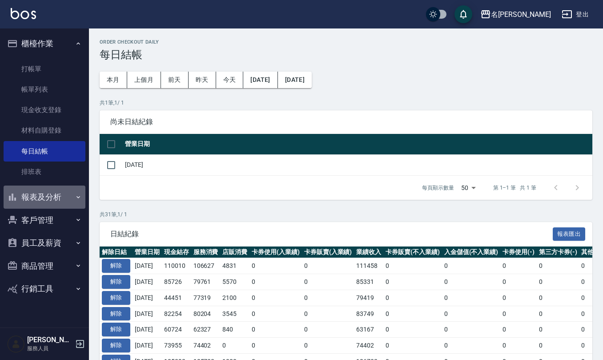
click at [56, 198] on button "報表及分析" at bounding box center [45, 196] width 82 height 23
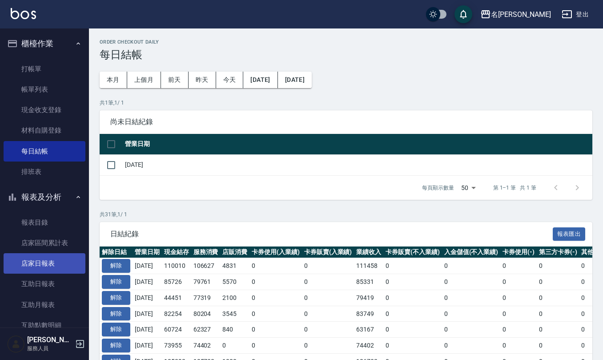
click at [51, 259] on link "店家日報表" at bounding box center [45, 263] width 82 height 20
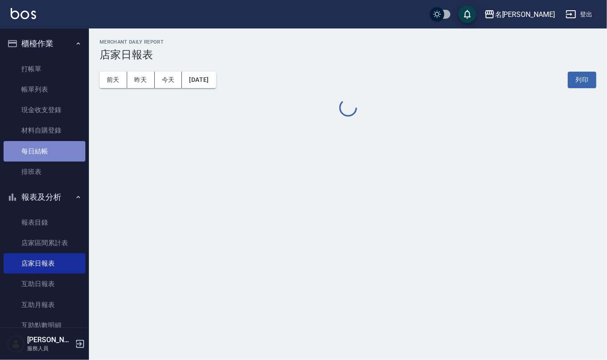
click at [52, 153] on link "每日結帳" at bounding box center [45, 151] width 82 height 20
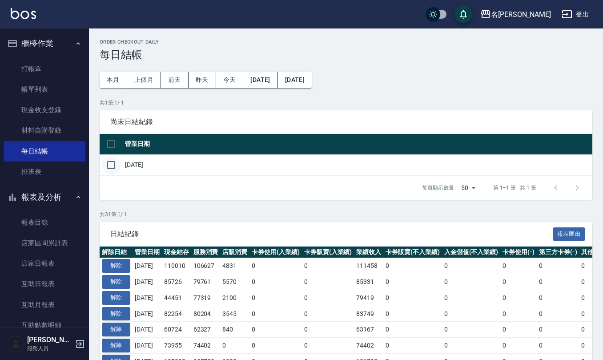
click at [109, 169] on input "checkbox" at bounding box center [111, 165] width 19 height 19
checkbox input "true"
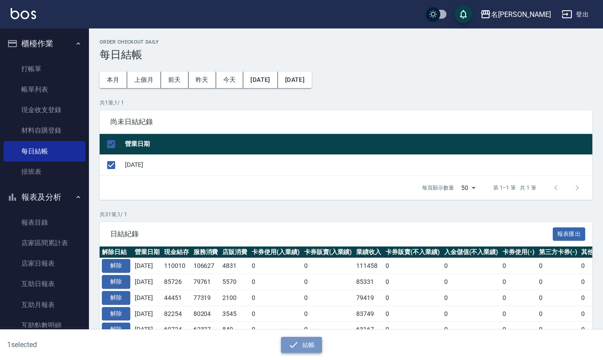
click at [302, 341] on button "結帳" at bounding box center [301, 345] width 41 height 16
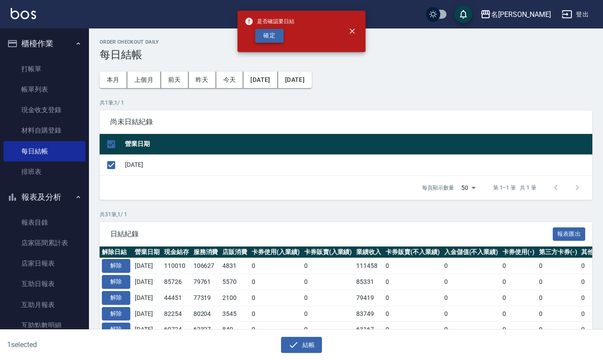
click at [273, 32] on button "確定" at bounding box center [269, 36] width 28 height 14
checkbox input "false"
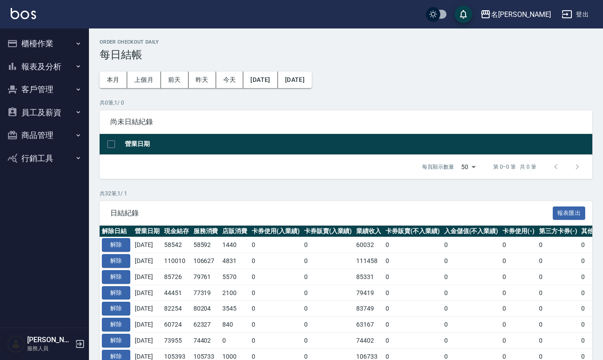
click at [50, 65] on button "報表及分析" at bounding box center [45, 66] width 82 height 23
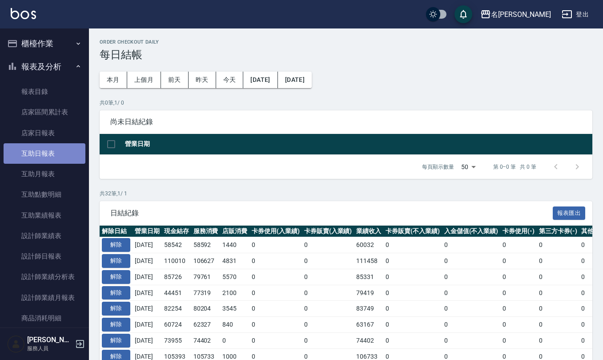
click at [51, 156] on link "互助日報表" at bounding box center [45, 153] width 82 height 20
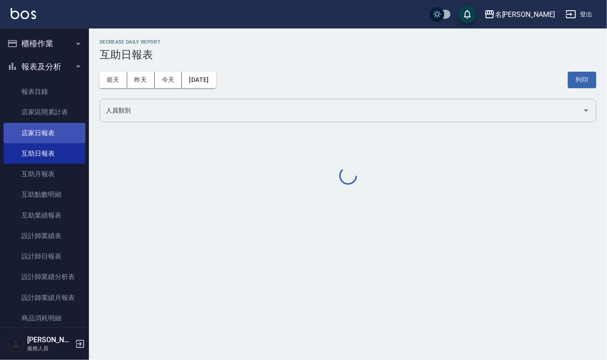
click at [52, 128] on link "店家日報表" at bounding box center [45, 133] width 82 height 20
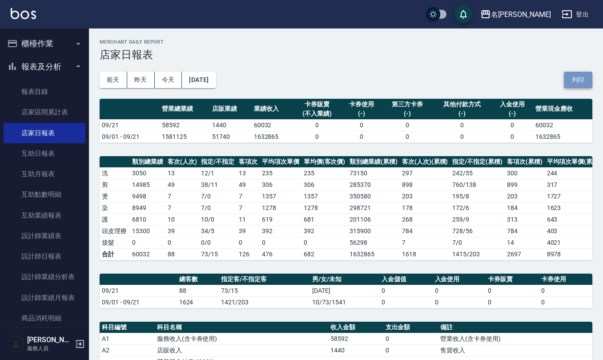
click at [573, 79] on button "列印" at bounding box center [578, 80] width 28 height 16
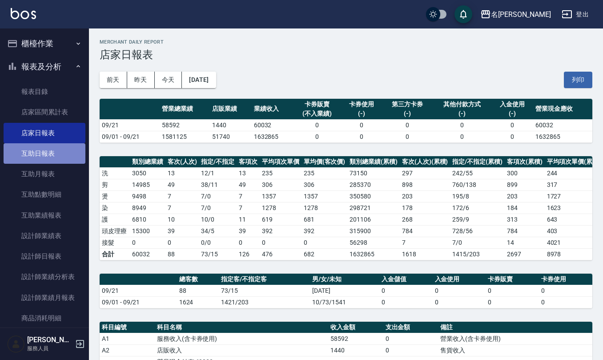
click at [56, 150] on link "互助日報表" at bounding box center [45, 153] width 82 height 20
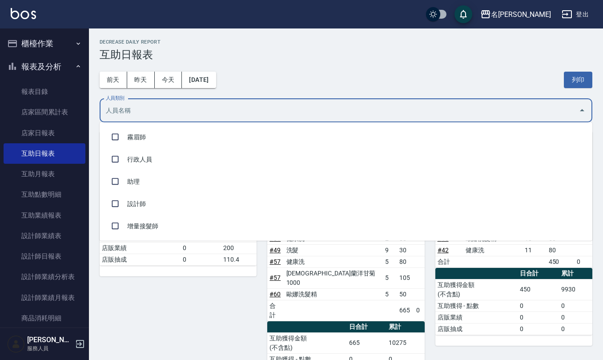
click at [164, 116] on input "人員類別" at bounding box center [339, 111] width 471 height 16
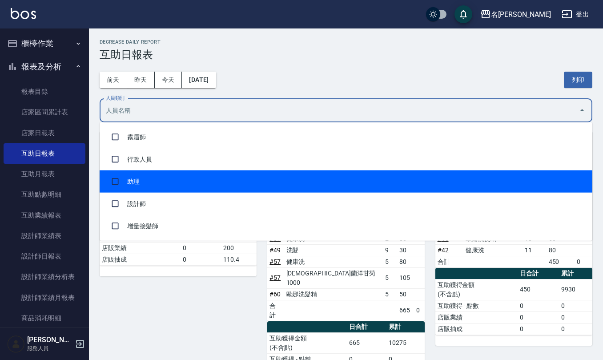
click at [154, 178] on li "助理" at bounding box center [346, 181] width 493 height 22
checkbox input "true"
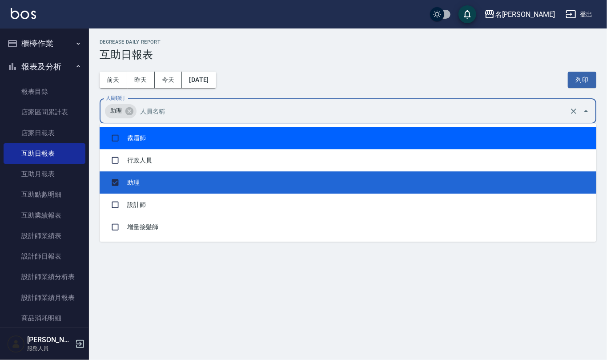
click at [297, 73] on div "前天 昨天 今天 2025/09/21 列印" at bounding box center [348, 80] width 497 height 38
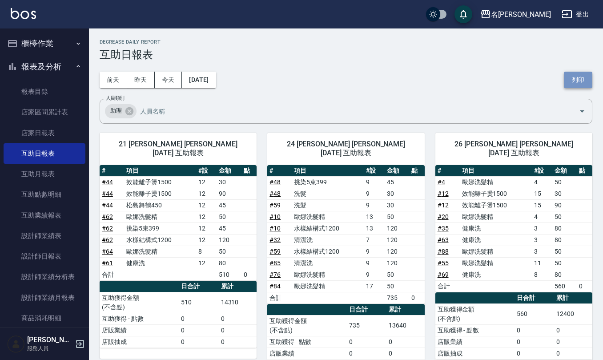
click at [580, 77] on button "列印" at bounding box center [578, 80] width 28 height 16
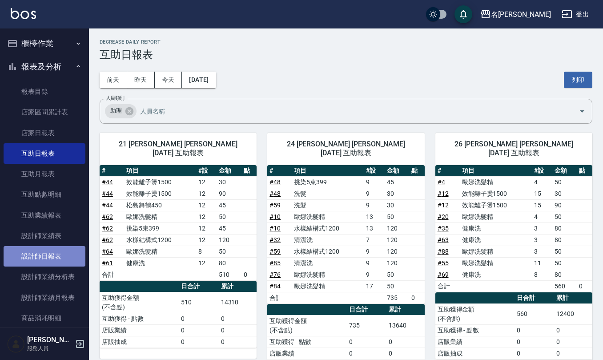
click at [62, 253] on link "設計師日報表" at bounding box center [45, 256] width 82 height 20
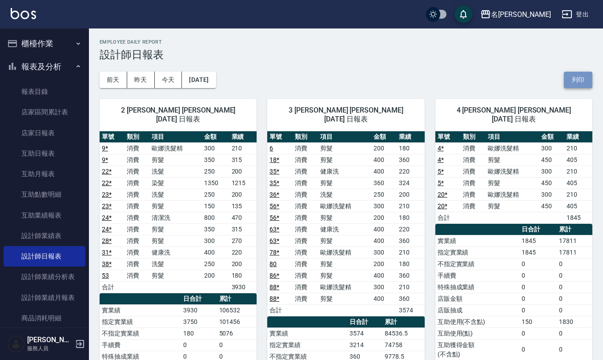
click at [585, 83] on button "列印" at bounding box center [578, 80] width 28 height 16
click at [56, 48] on button "櫃檯作業" at bounding box center [45, 43] width 82 height 23
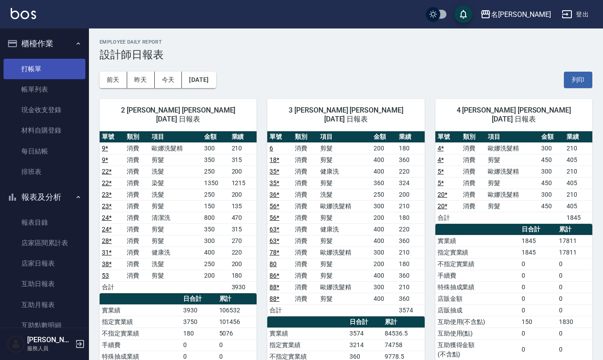
click at [61, 68] on link "打帳單" at bounding box center [45, 69] width 82 height 20
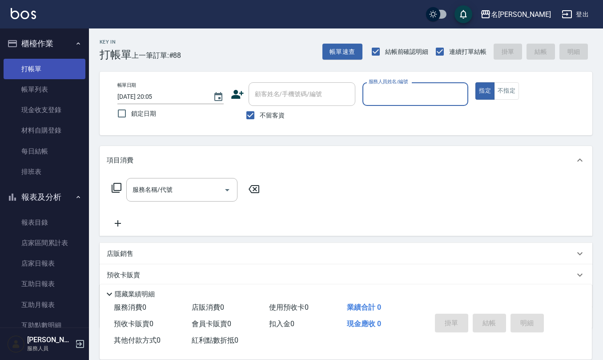
click at [475, 82] on button "指定" at bounding box center [484, 90] width 19 height 17
type button "true"
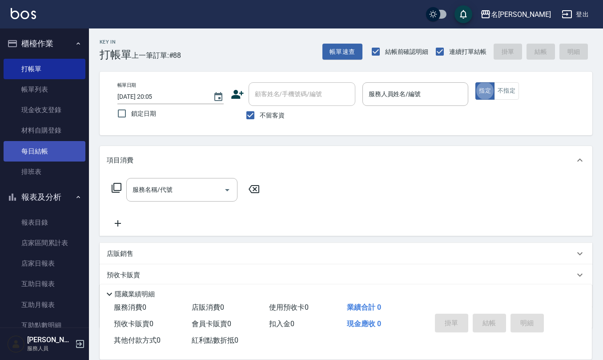
click at [48, 146] on link "每日結帳" at bounding box center [45, 151] width 82 height 20
